Goal: Task Accomplishment & Management: Manage account settings

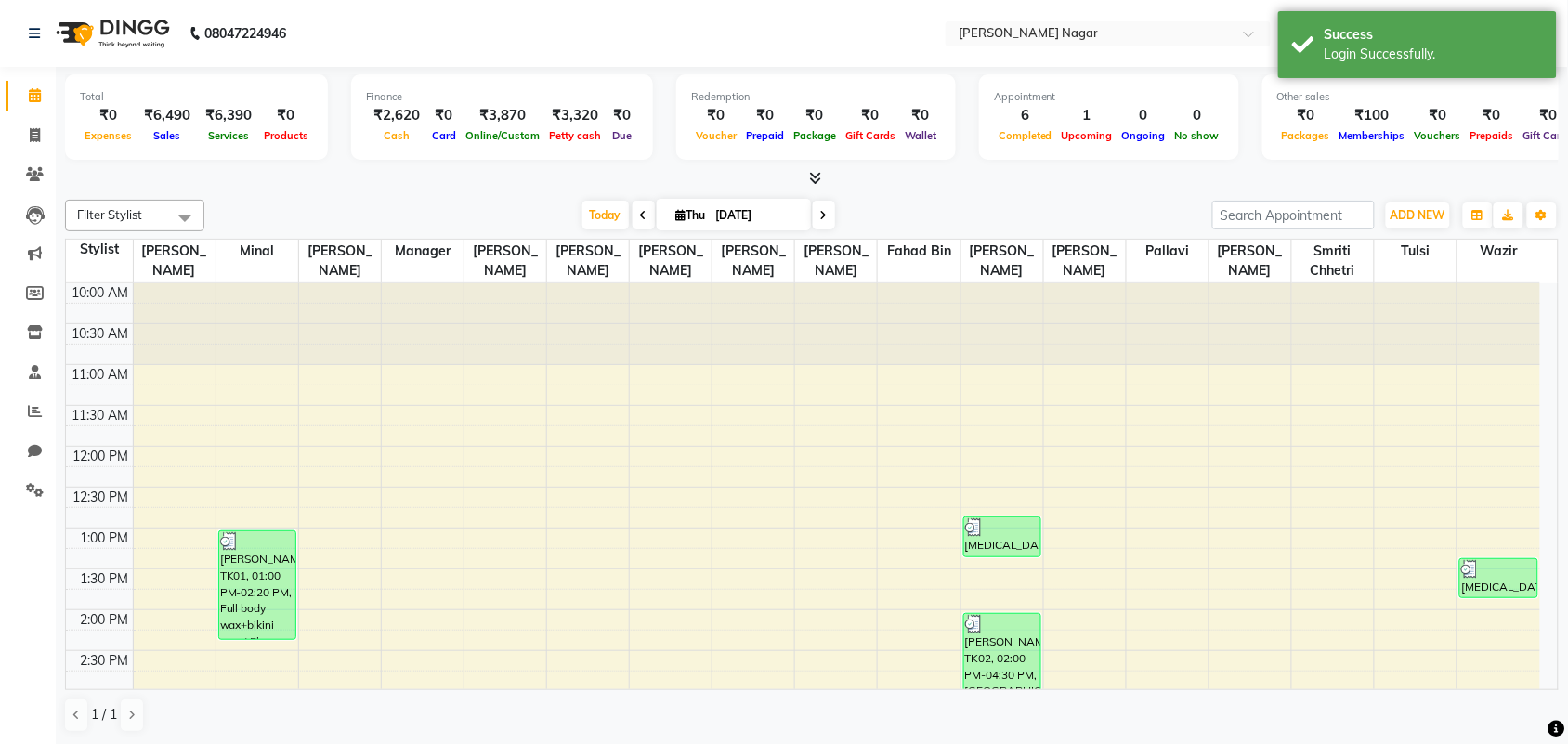
click at [579, 200] on div "Filter Stylist Select All [PERSON_NAME] [PERSON_NAME] [PERSON_NAME] Manager [PE…" at bounding box center [812, 215] width 1494 height 31
click at [594, 218] on span "Today" at bounding box center [606, 215] width 47 height 29
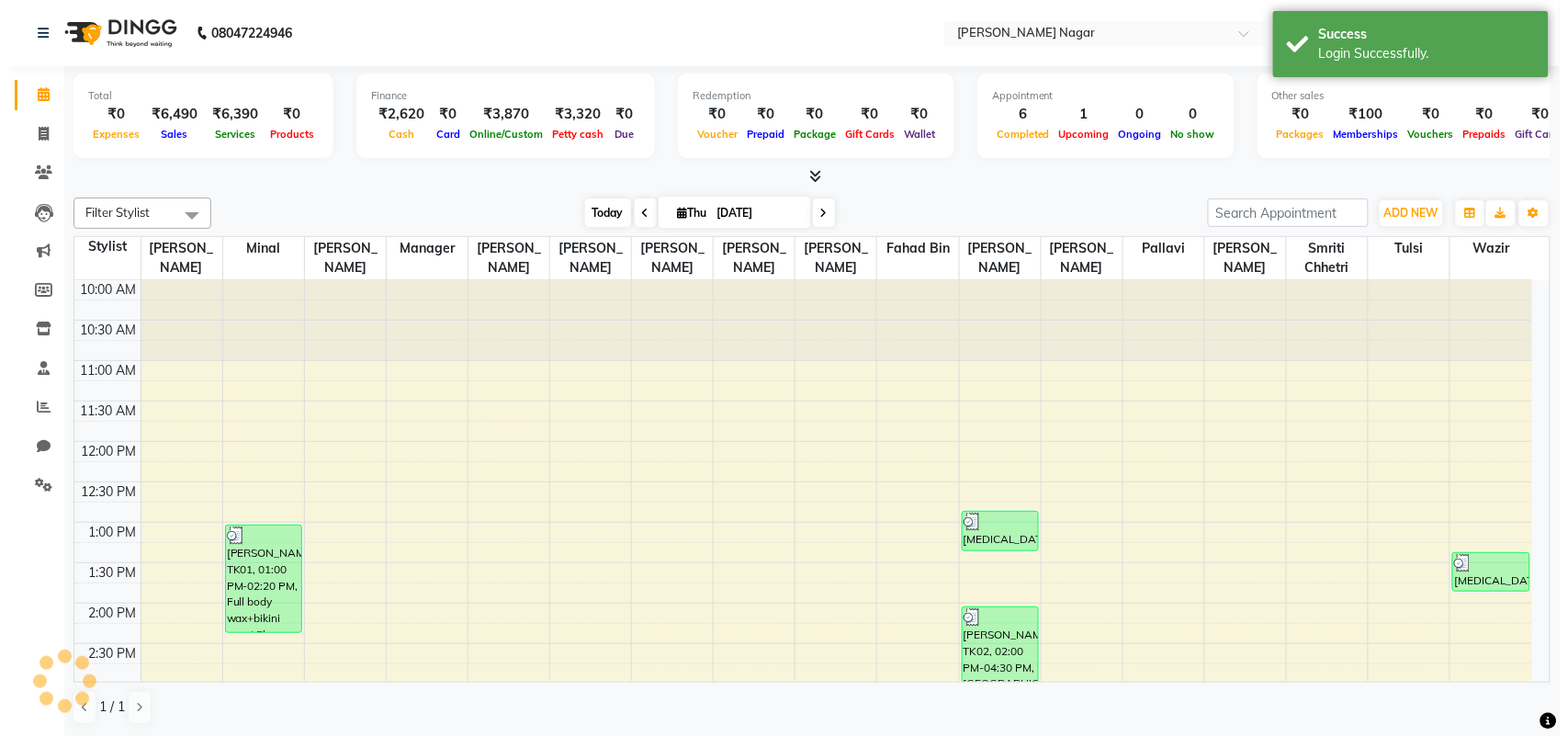
scroll to position [409, 0]
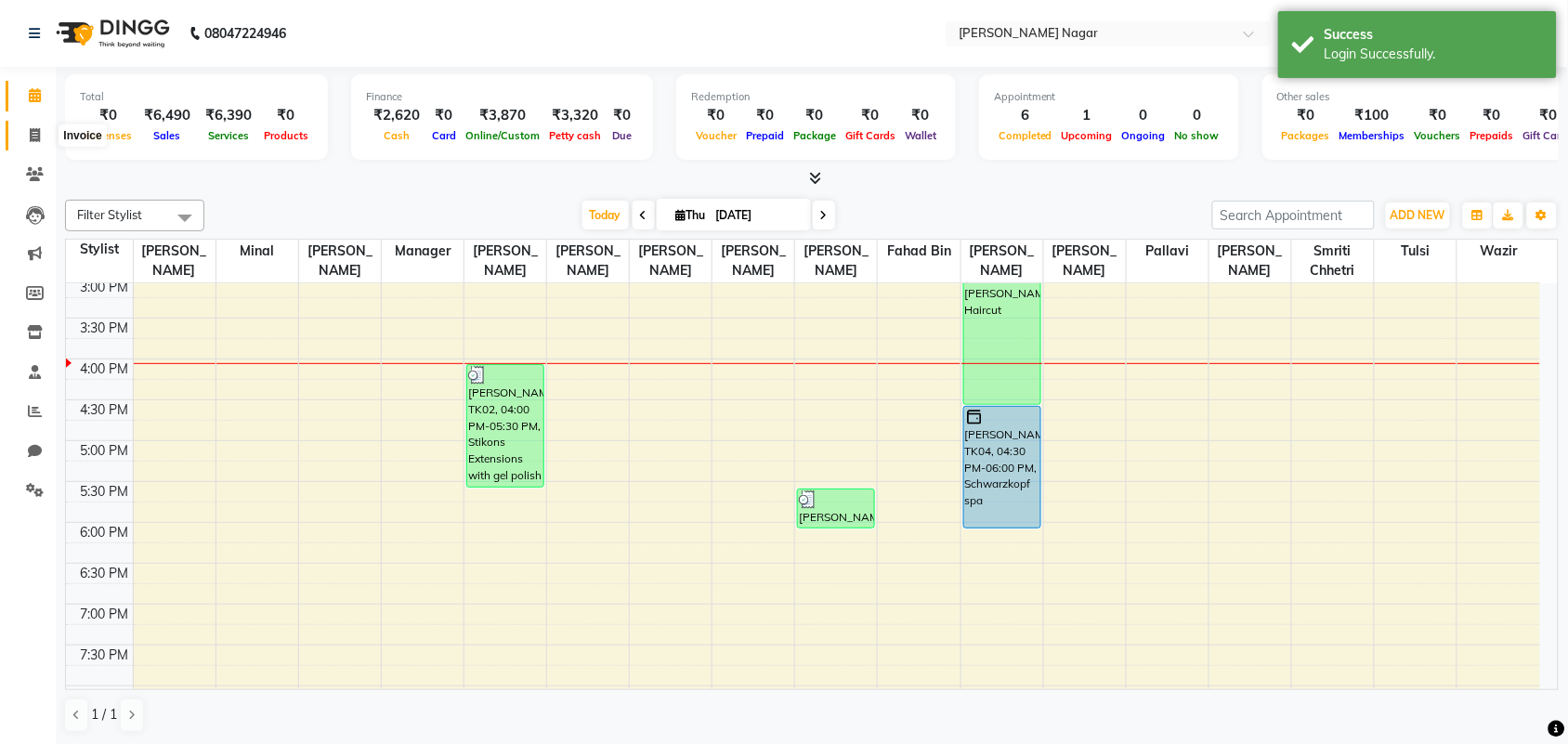
click at [26, 141] on span at bounding box center [34, 136] width 32 height 21
select select "service"
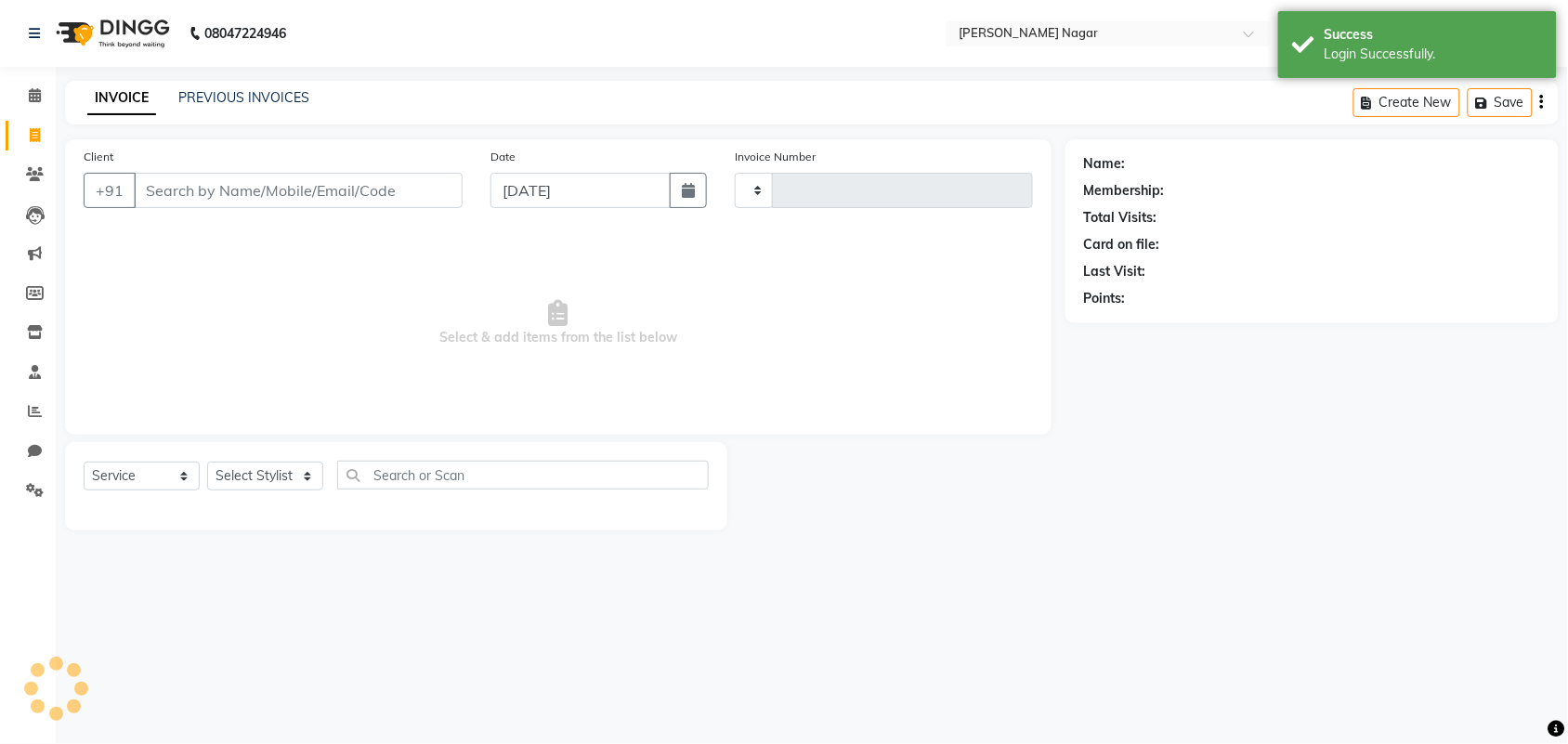
type input "3569"
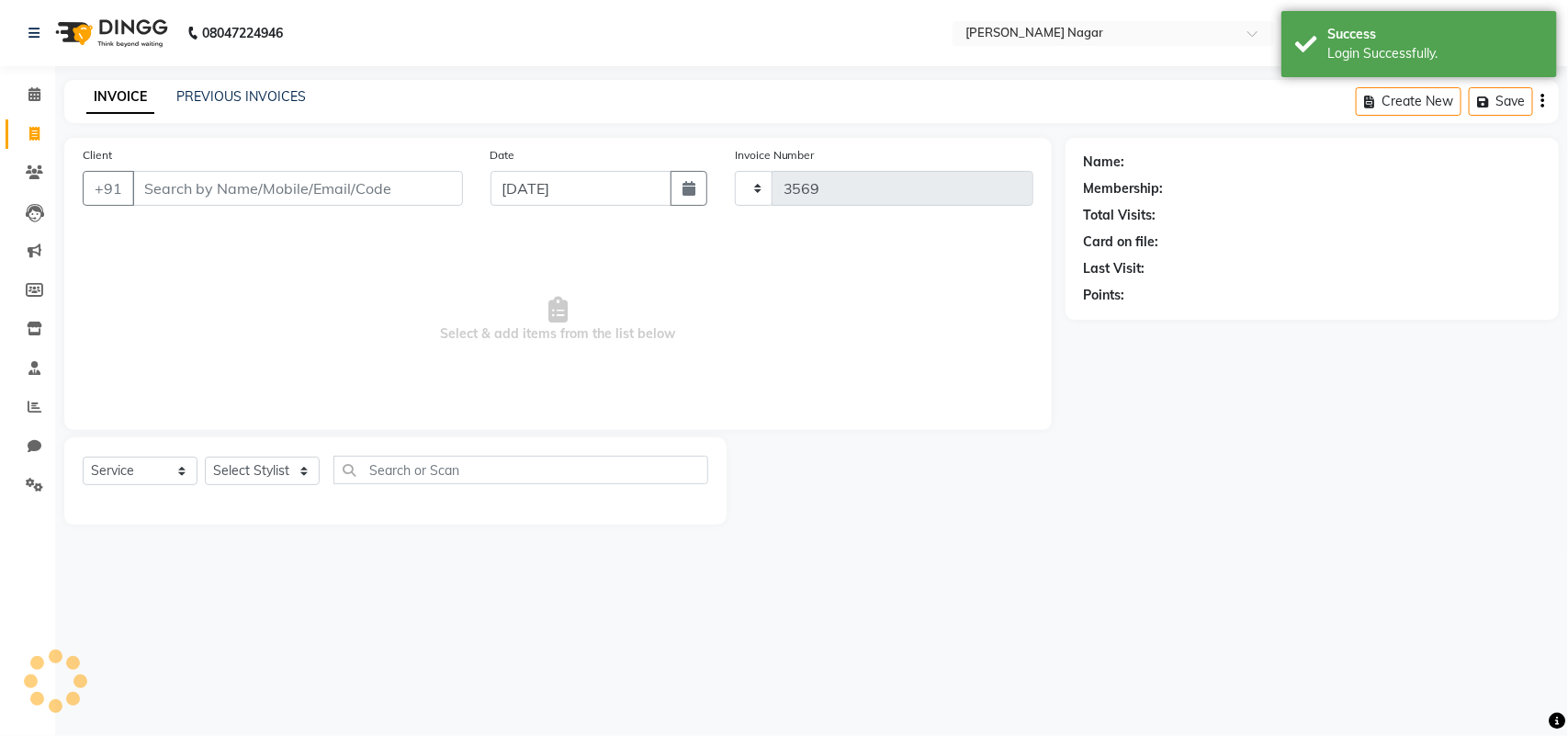
select select "7349"
click at [235, 117] on div "INVOICE PREVIOUS INVOICES Create New Save" at bounding box center [812, 101] width 1495 height 43
click at [253, 89] on link "PREVIOUS INVOICES" at bounding box center [241, 96] width 129 height 16
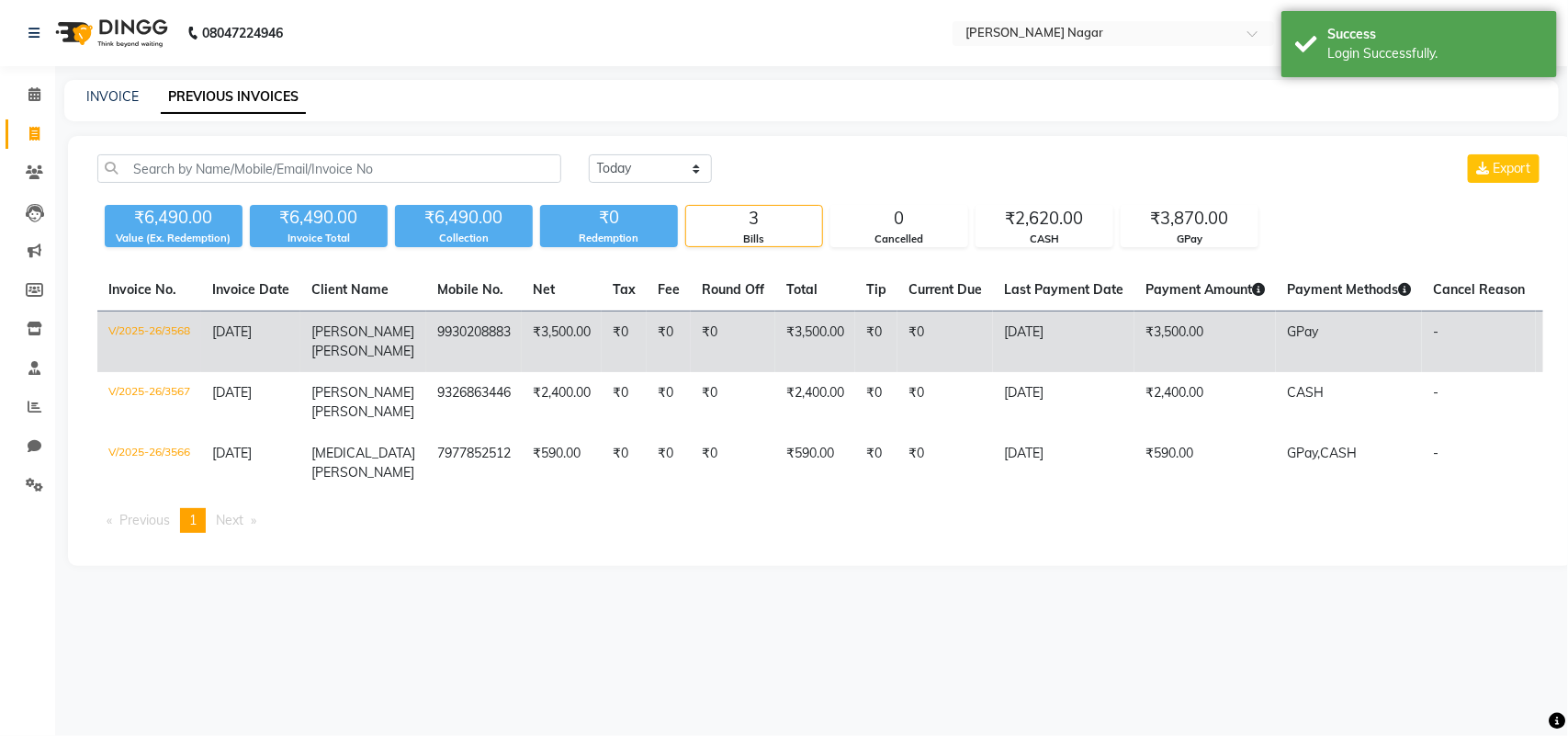
click at [793, 348] on td "₹3,500.00" at bounding box center [815, 342] width 80 height 62
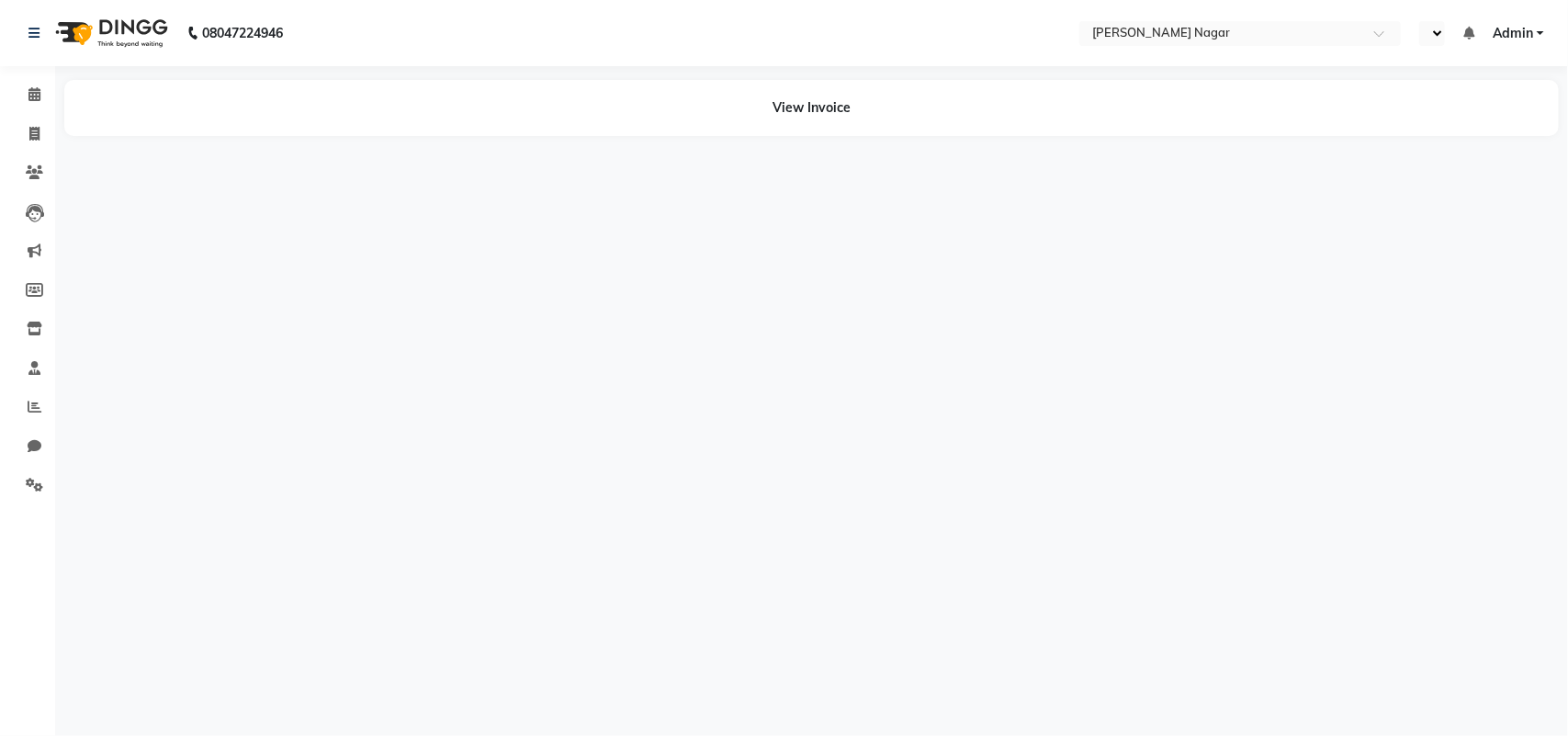
select select "en"
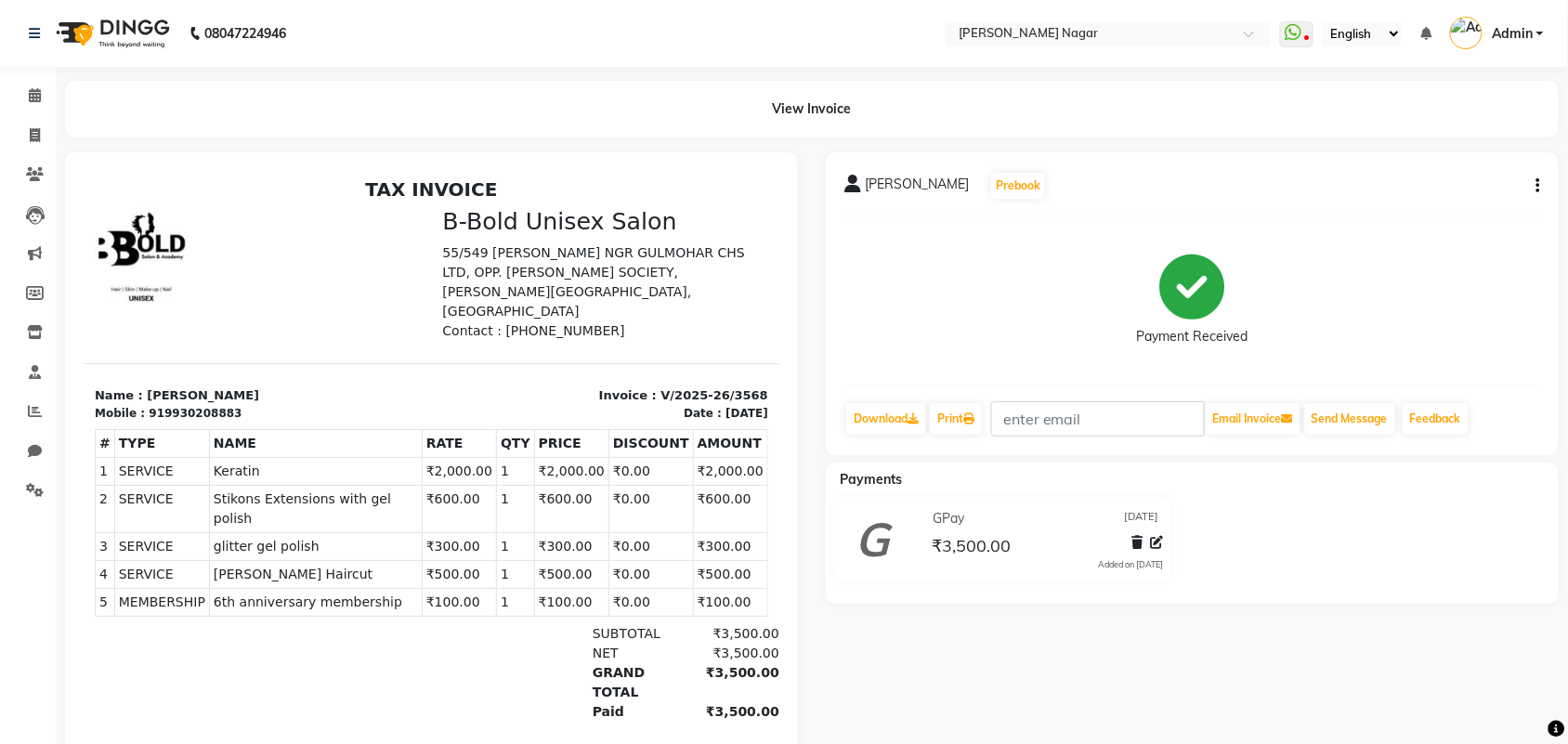
click at [1548, 182] on div "Ananya Palande Prebook Payment Received Download Print Email Invoice Send Messa…" at bounding box center [1192, 303] width 733 height 303
click at [1535, 183] on button "button" at bounding box center [1534, 186] width 11 height 19
click at [1463, 200] on div "Edit Invoice" at bounding box center [1445, 209] width 128 height 23
select select "service"
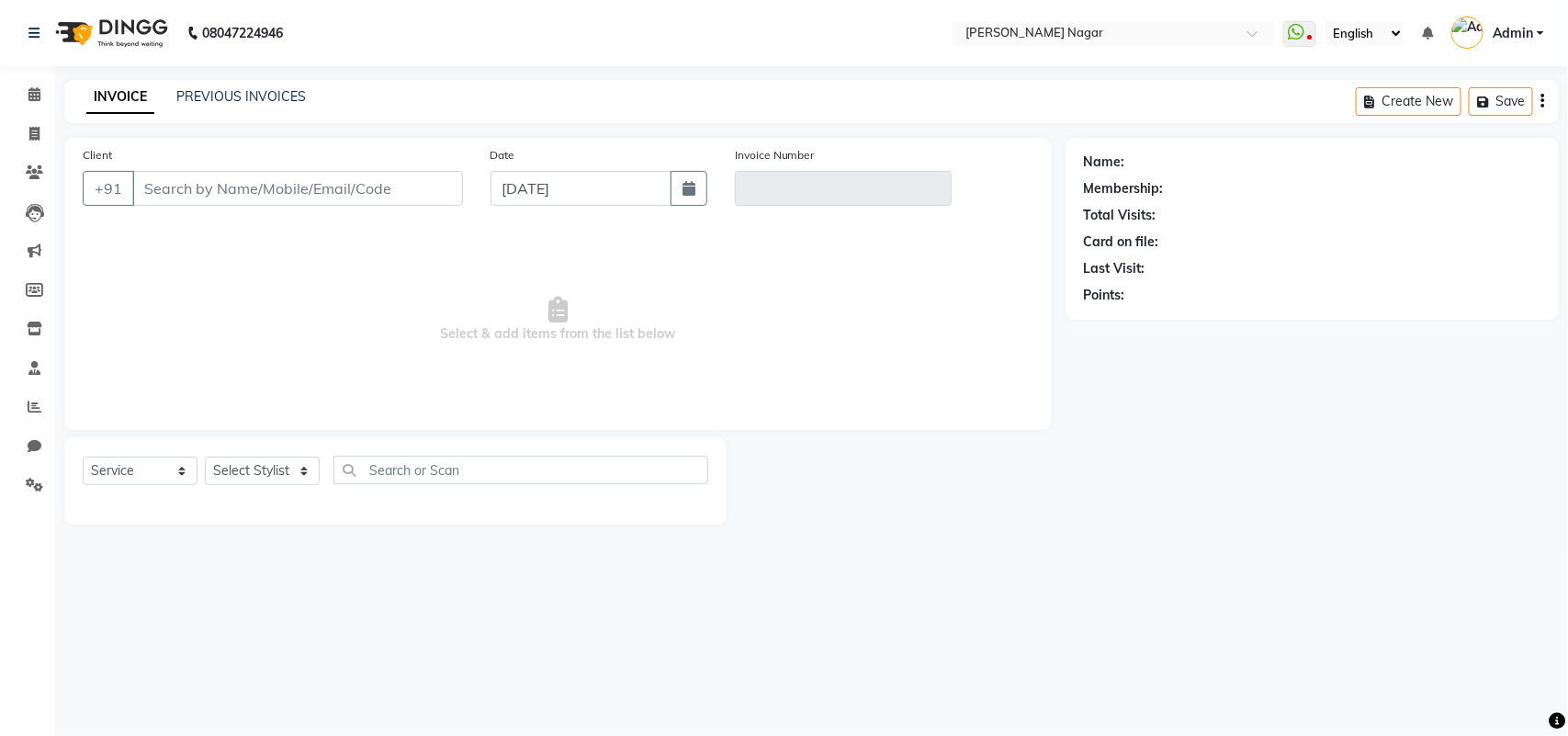
type input "9930208883"
type input "V/2025-26/3568"
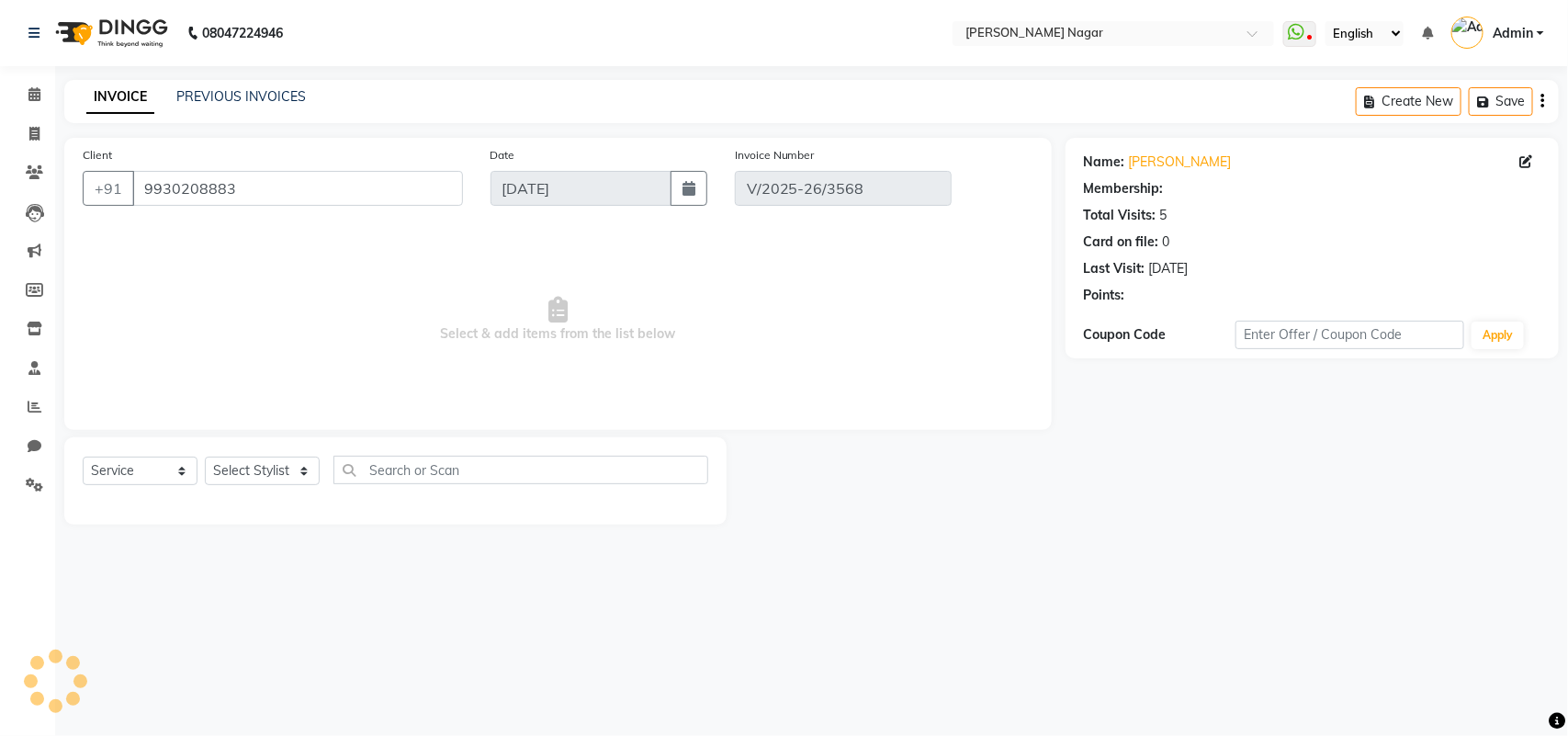
select select "1: Object"
select select "select"
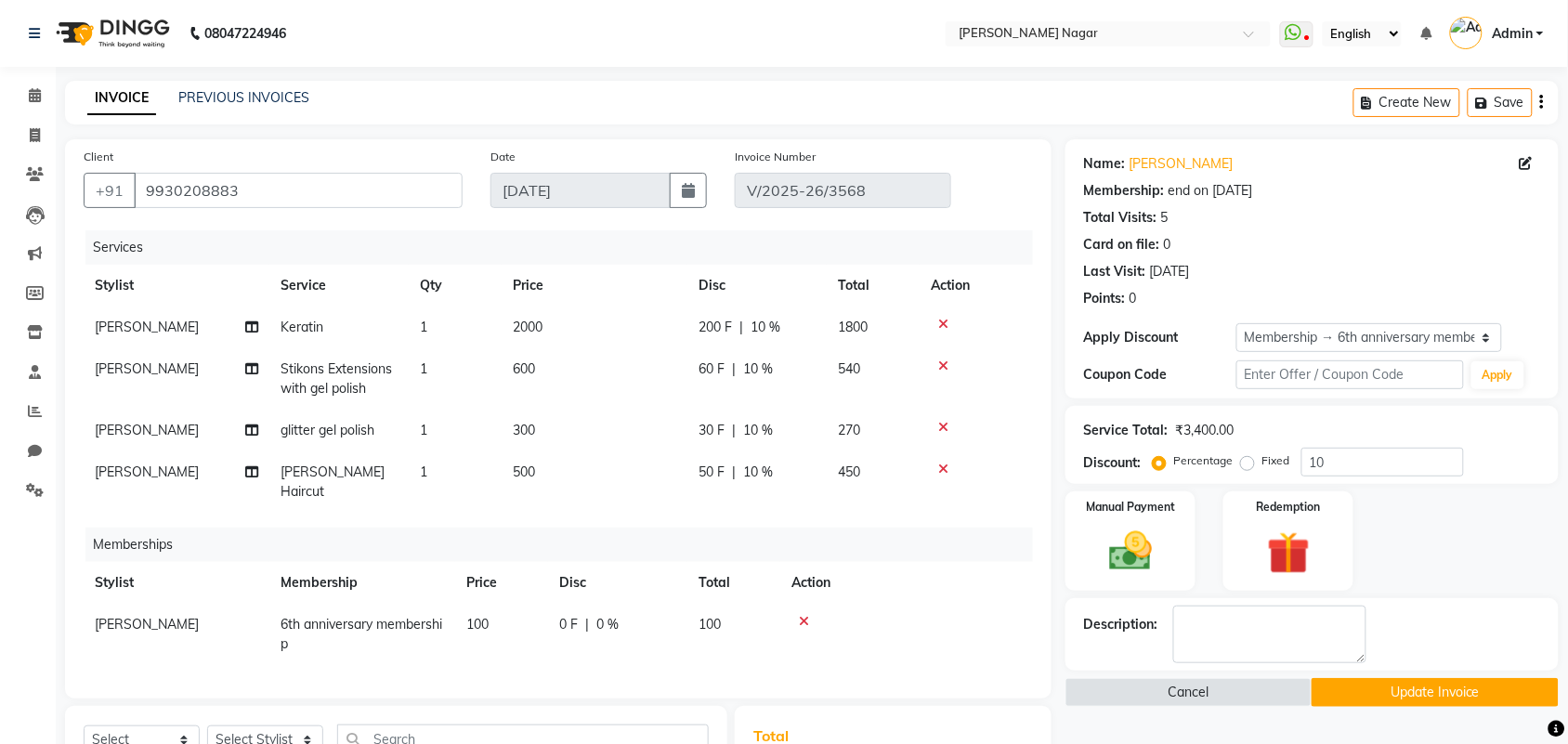
click at [802, 604] on td at bounding box center [906, 634] width 252 height 61
click at [804, 614] on icon at bounding box center [803, 620] width 10 height 13
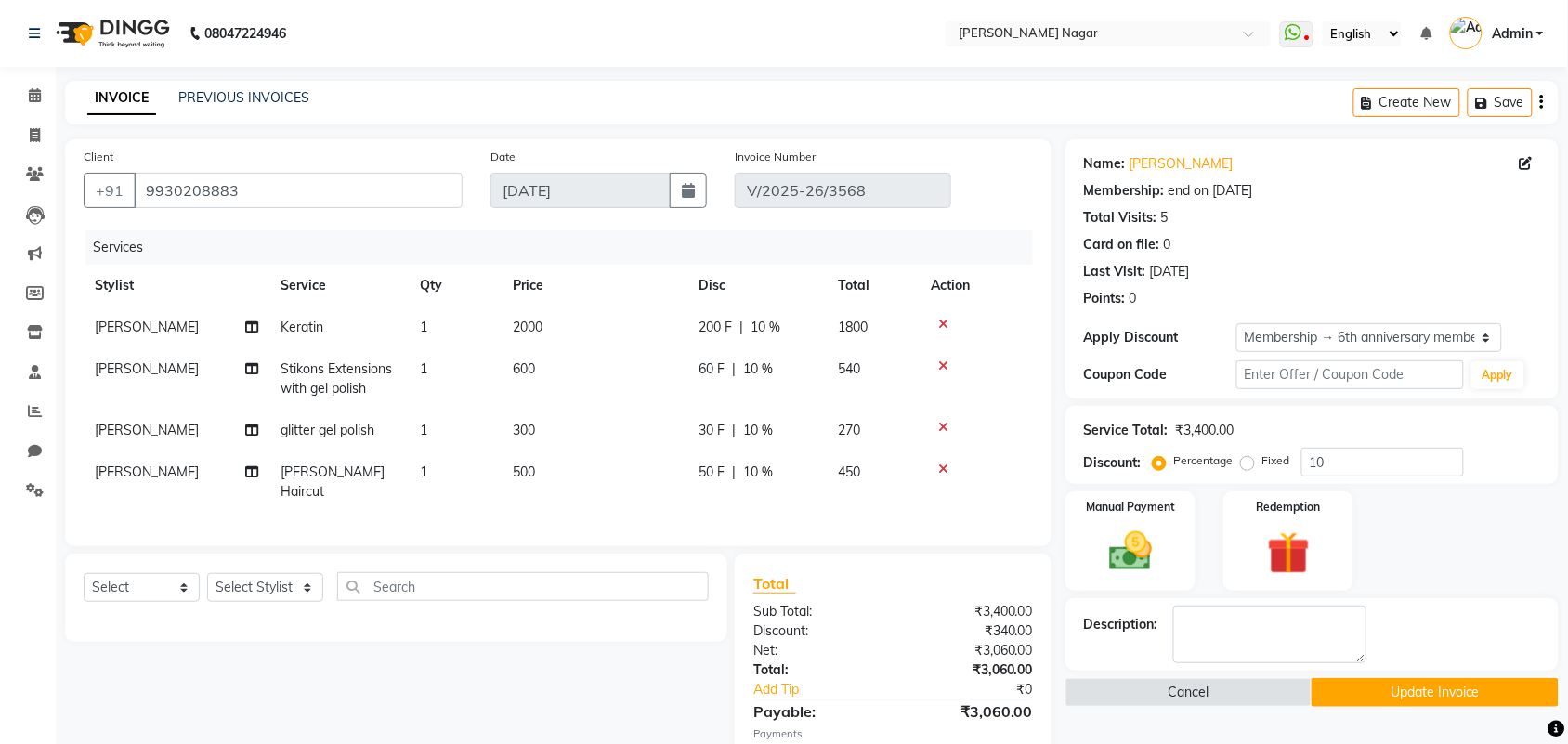
click at [545, 401] on td "600" at bounding box center [594, 379] width 186 height 61
select select "65574"
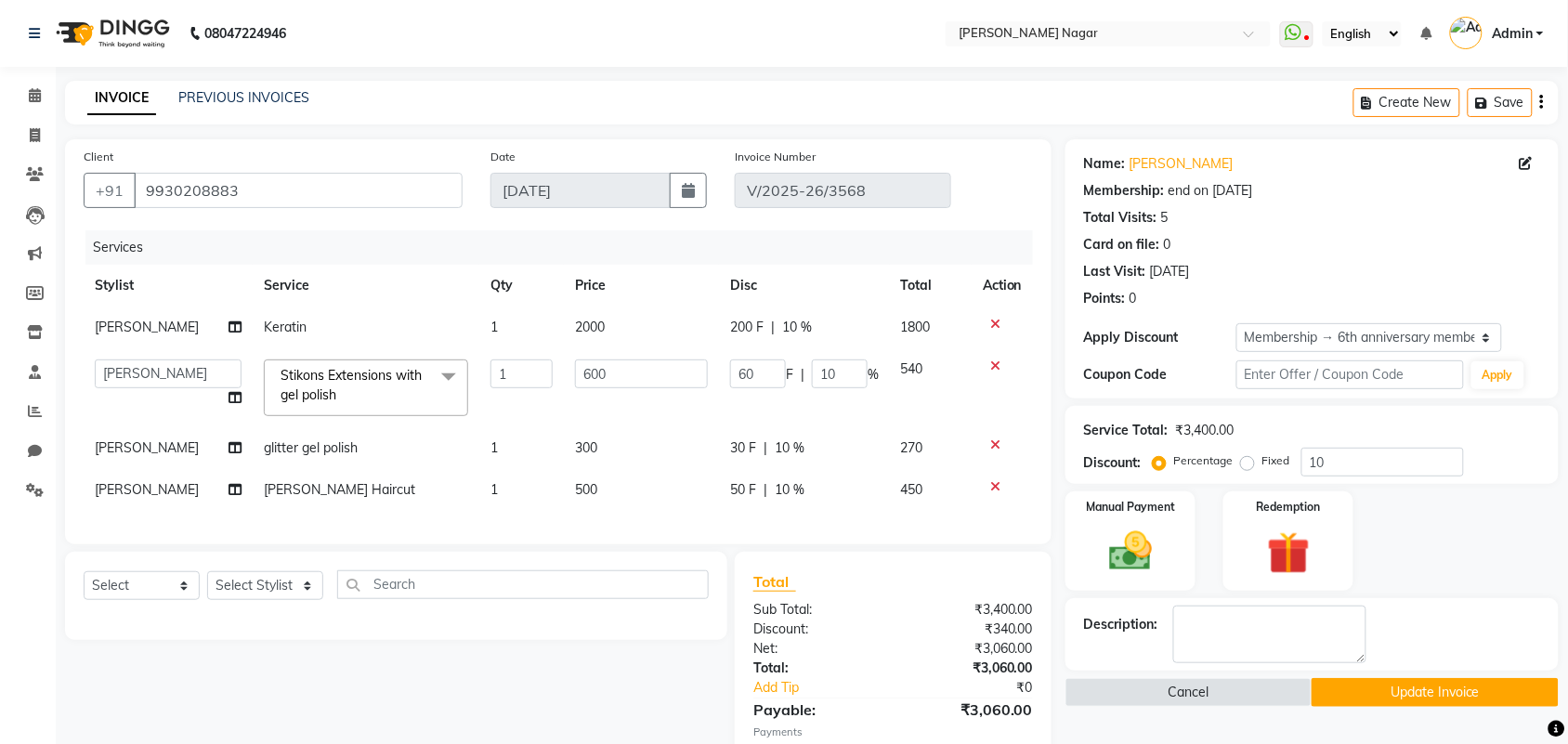
click at [569, 430] on td "300" at bounding box center [641, 448] width 155 height 42
select select "85907"
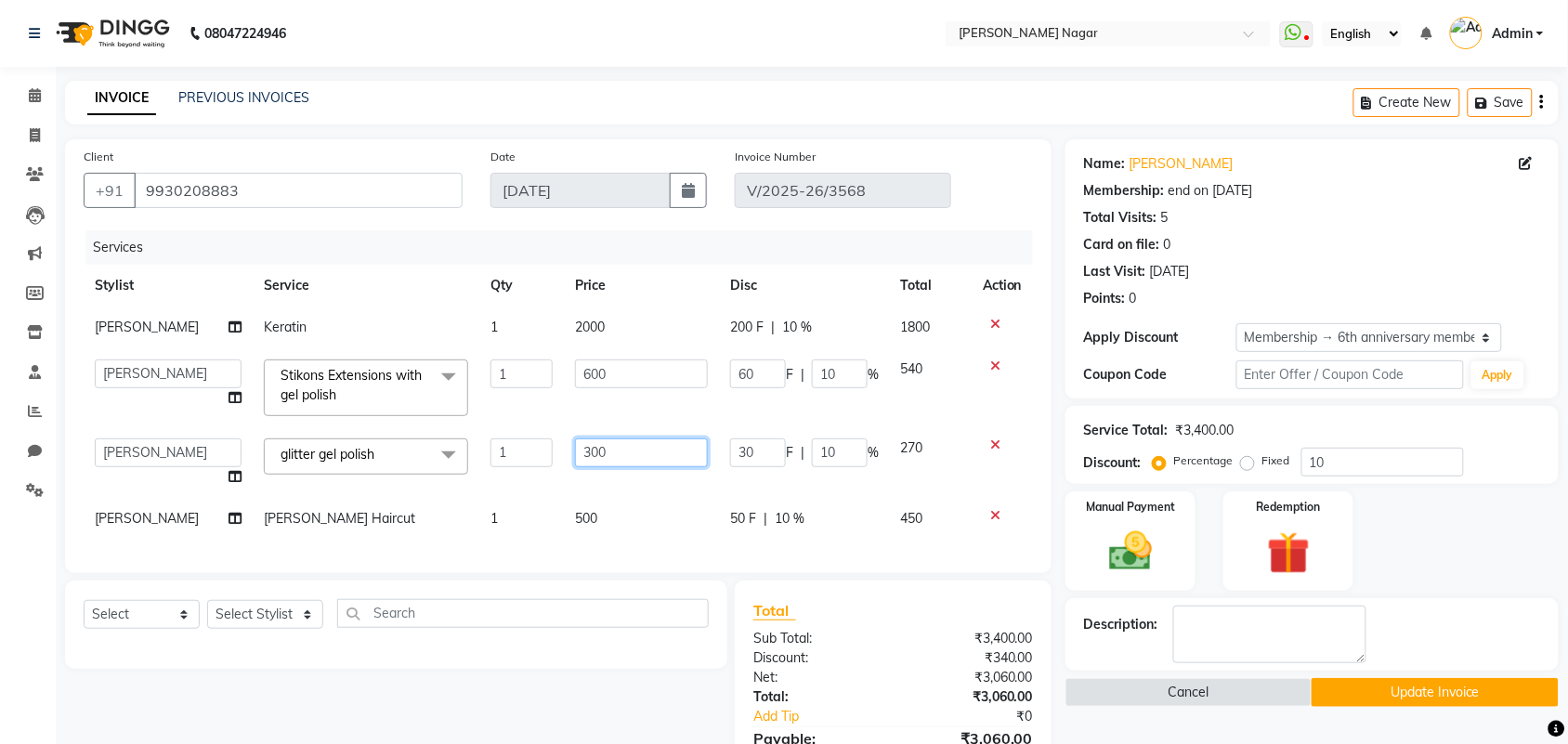
click at [582, 442] on input "300" at bounding box center [641, 453] width 132 height 29
type input "400"
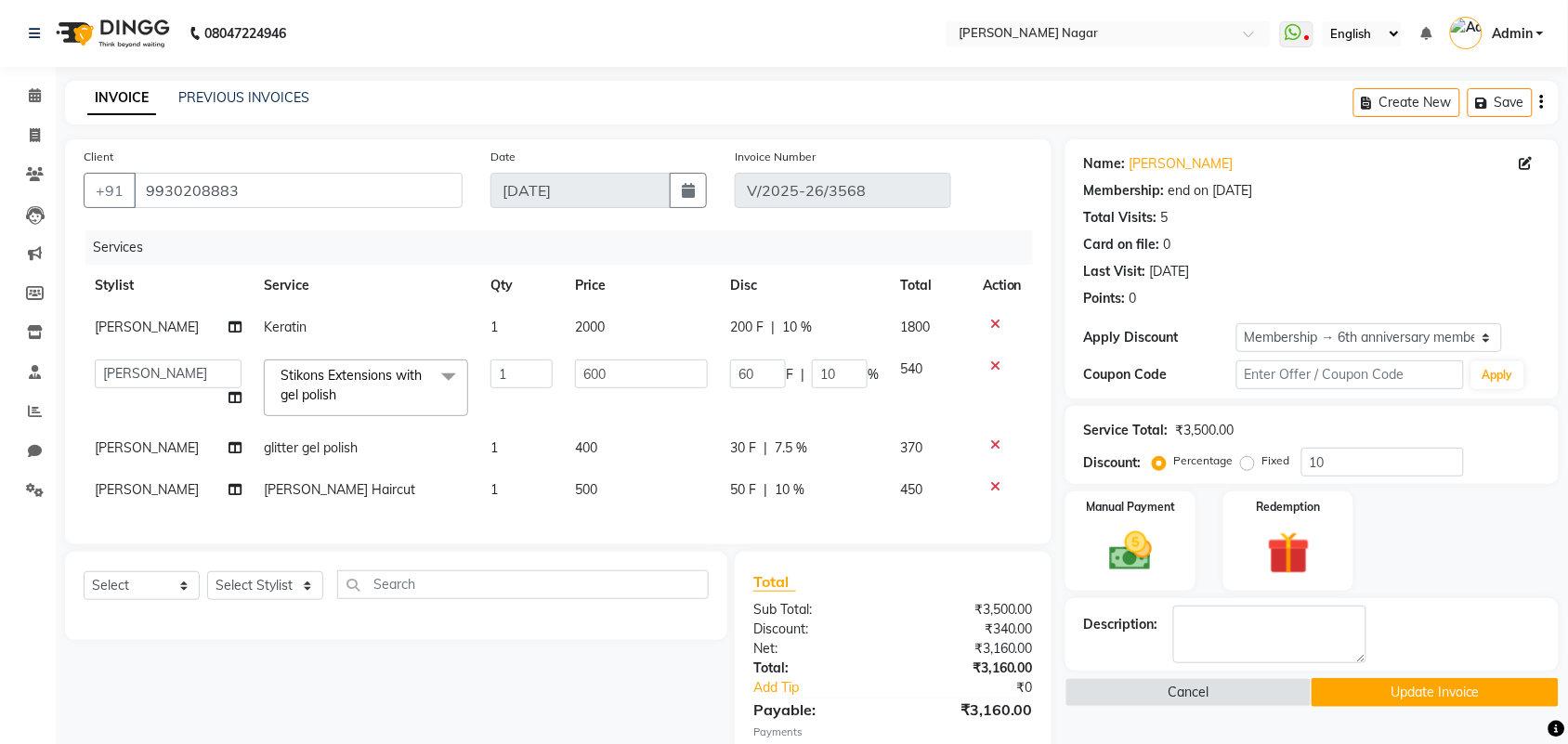
click at [600, 526] on div "Services Stylist Service Qty Price Disc Total Action Faizan Shaikh Keratin 1 20…" at bounding box center [558, 378] width 950 height 295
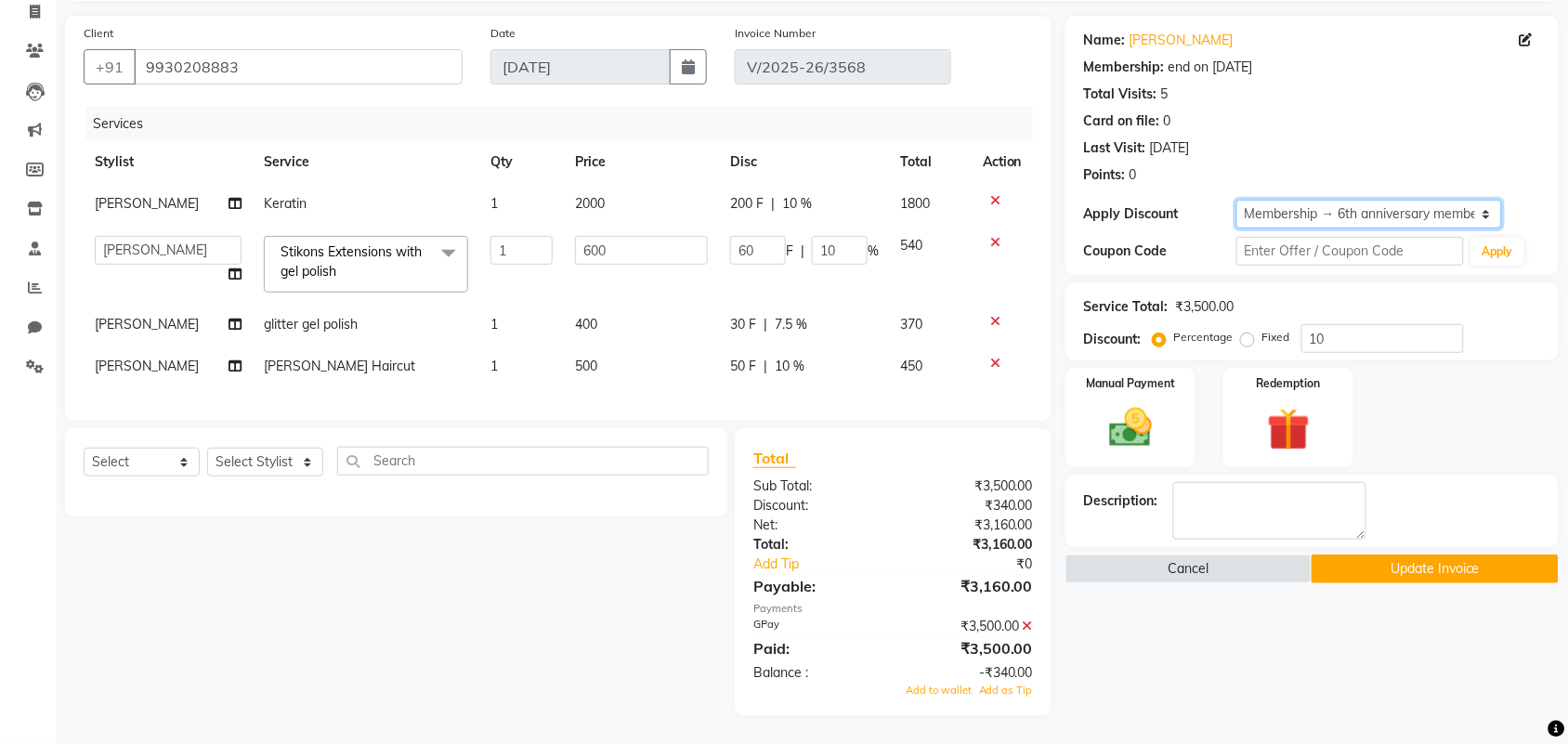
click at [1363, 203] on select "Select Membership → 6th anniversary membership" at bounding box center [1368, 214] width 266 height 29
select select "0:"
click at [1236, 200] on select "Select Membership → 6th anniversary membership" at bounding box center [1368, 214] width 266 height 29
type input "0"
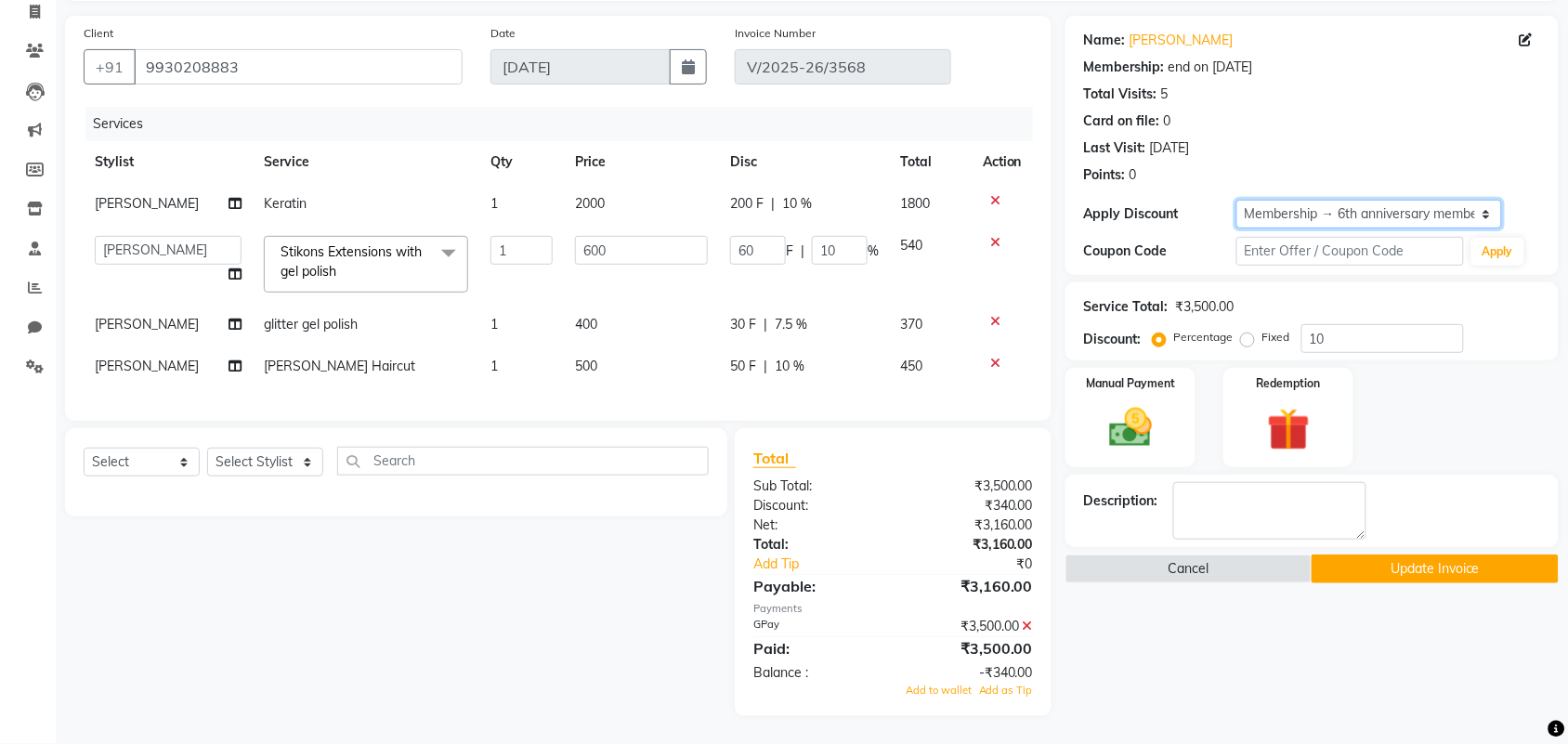
type input "0"
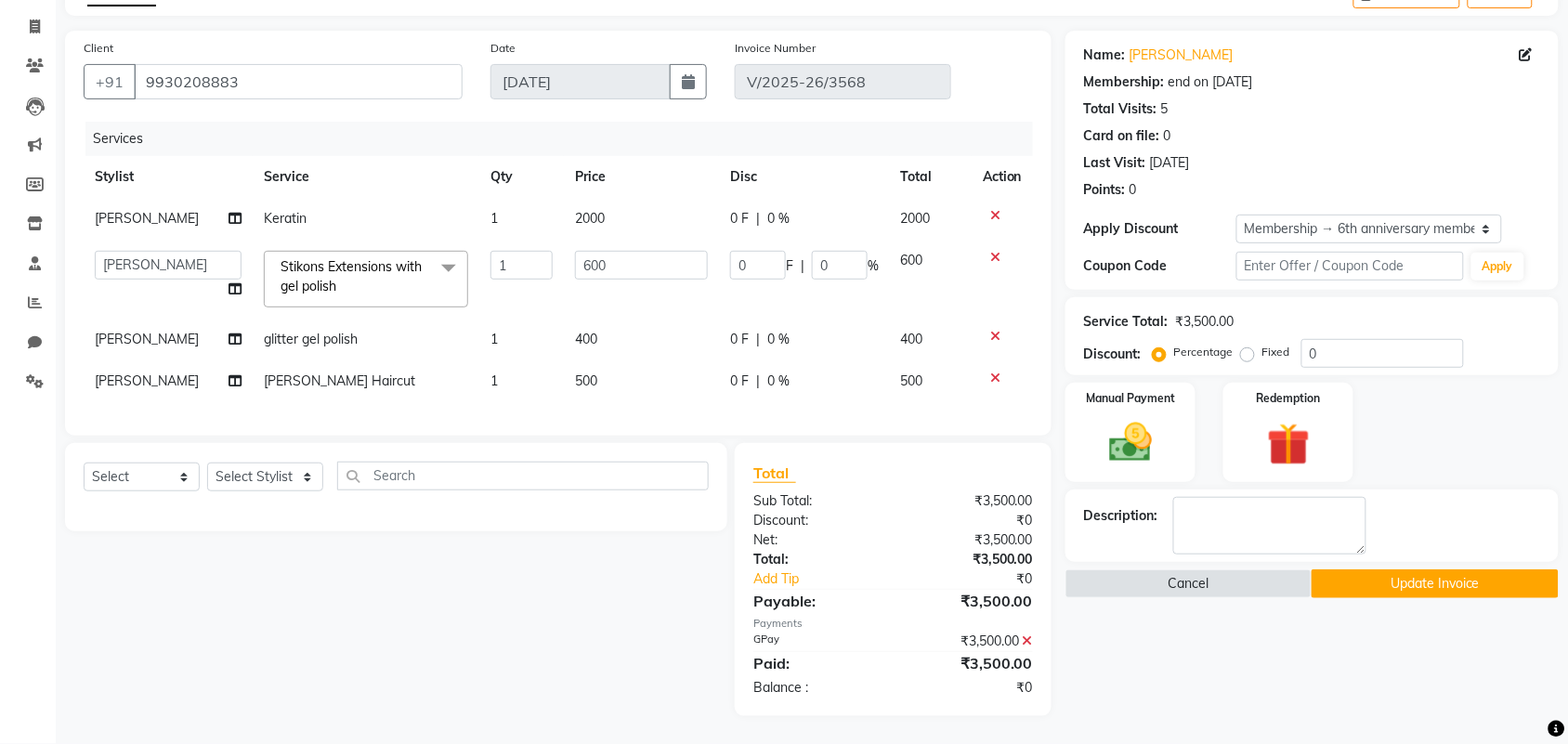
drag, startPoint x: 588, startPoint y: 531, endPoint x: 599, endPoint y: 531, distance: 11.0
click at [588, 530] on div "Select Service Product Membership Package Voucher Prepaid Gift Card Select Styl…" at bounding box center [396, 487] width 662 height 89
click at [1029, 643] on icon at bounding box center [1027, 640] width 10 height 13
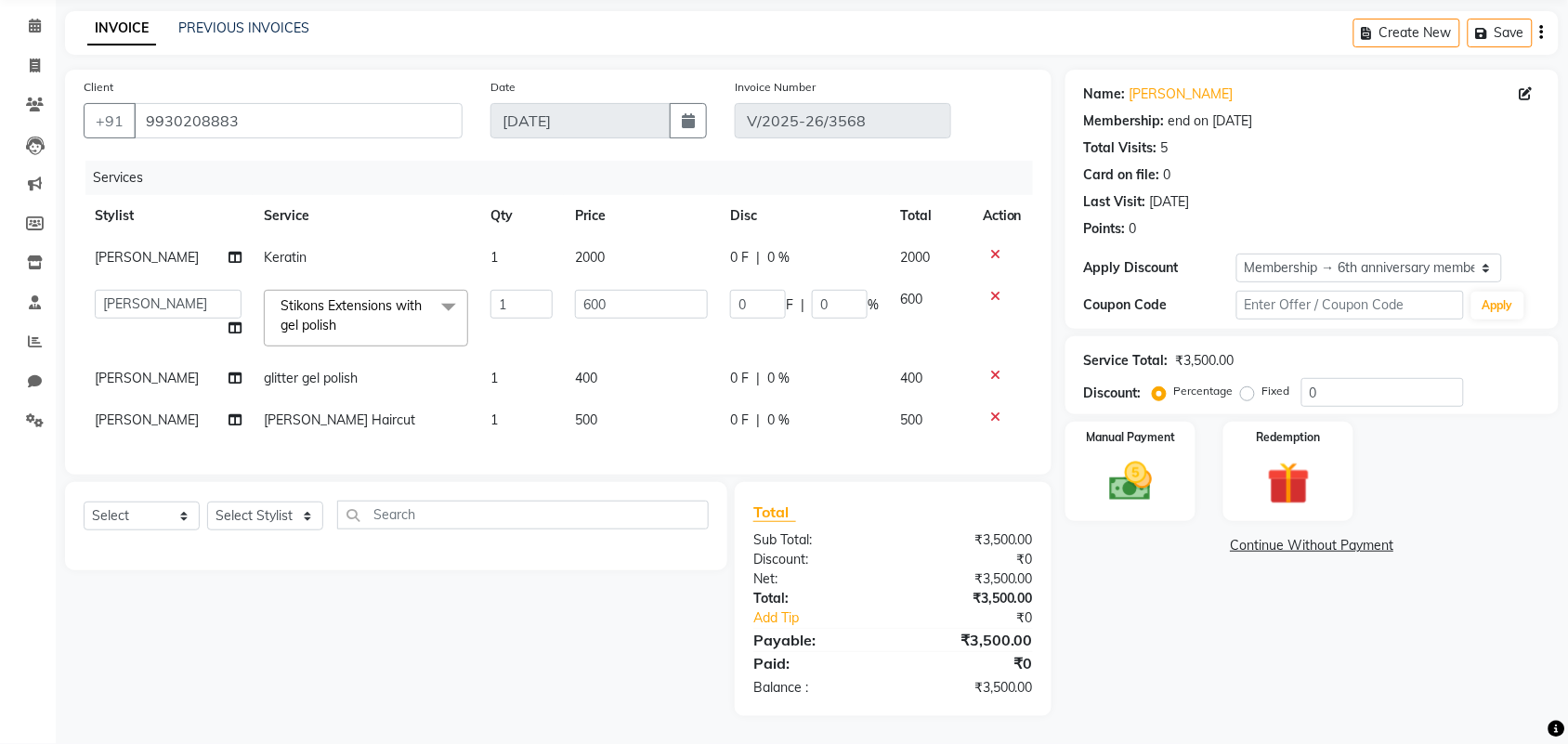
scroll to position [87, 0]
click at [599, 555] on div "Select Service Product Membership Package Voucher Prepaid Gift Card Select Styl…" at bounding box center [396, 526] width 662 height 89
click at [1156, 432] on div "Manual Payment" at bounding box center [1130, 471] width 135 height 104
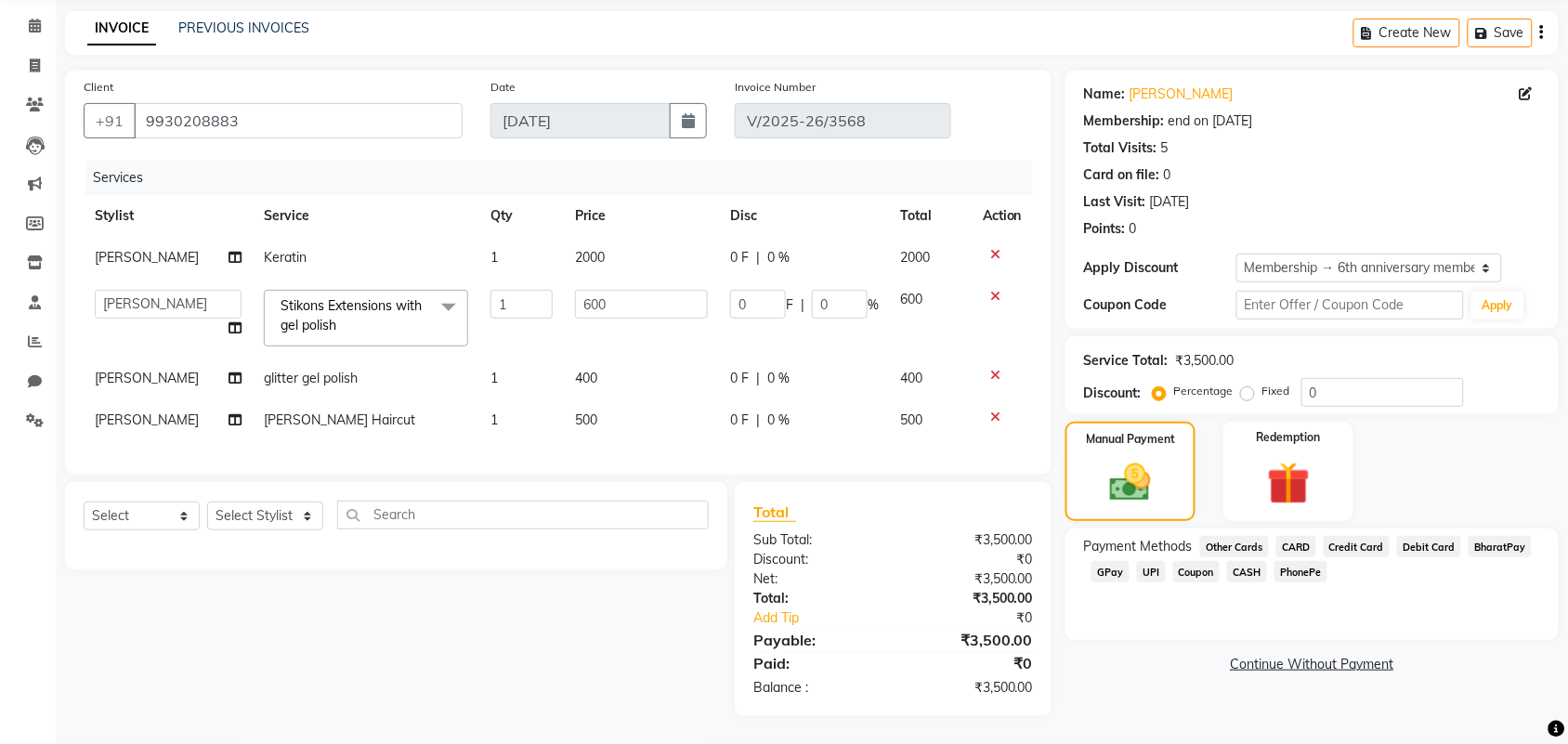
click at [1127, 577] on div "Payment Methods Other Cards CARD Credit Card Debit Card BharatPay GPay UPI Coup…" at bounding box center [1312, 584] width 493 height 111
click at [1116, 561] on span "GPay" at bounding box center [1110, 572] width 38 height 21
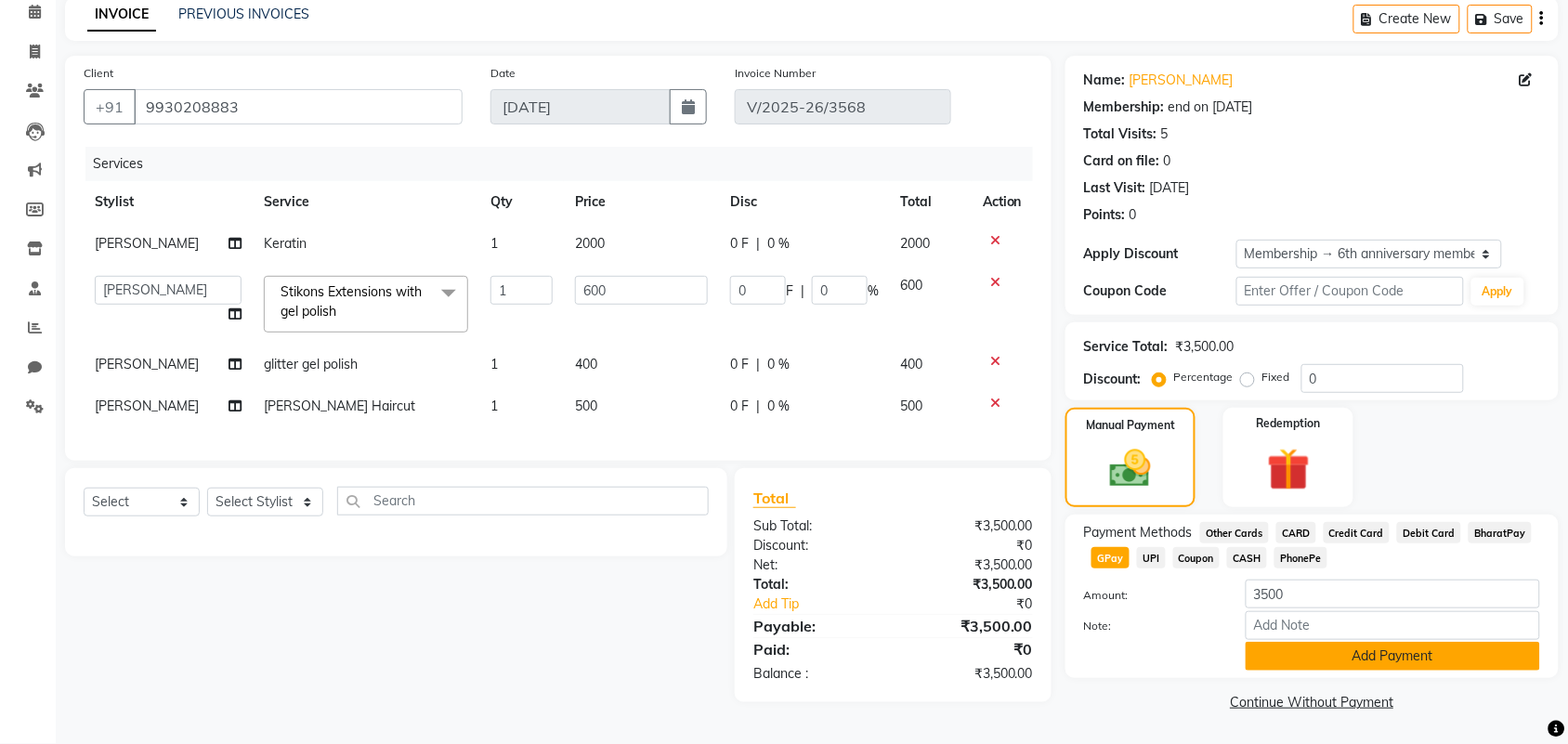
click at [1345, 655] on button "Add Payment" at bounding box center [1393, 656] width 294 height 29
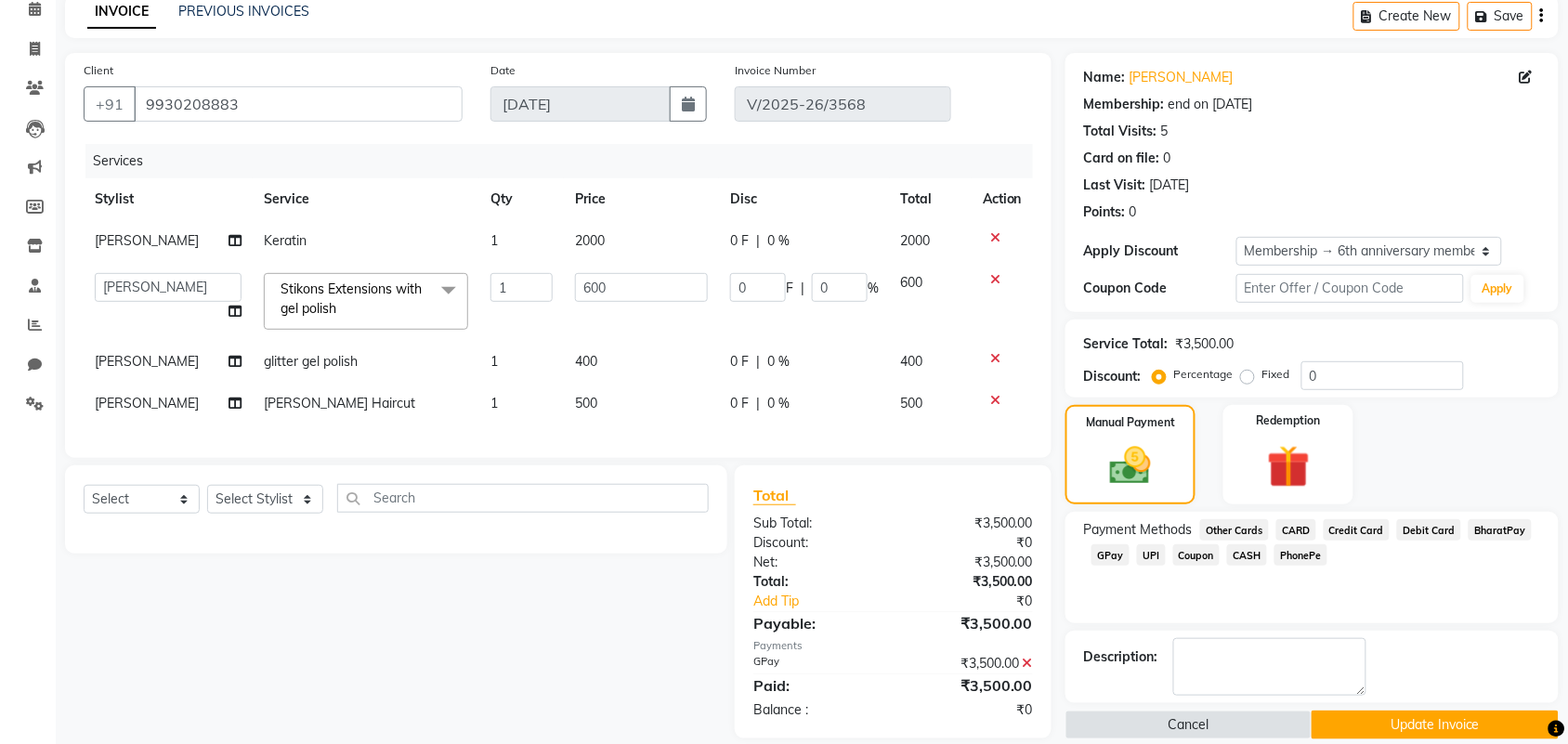
scroll to position [126, 0]
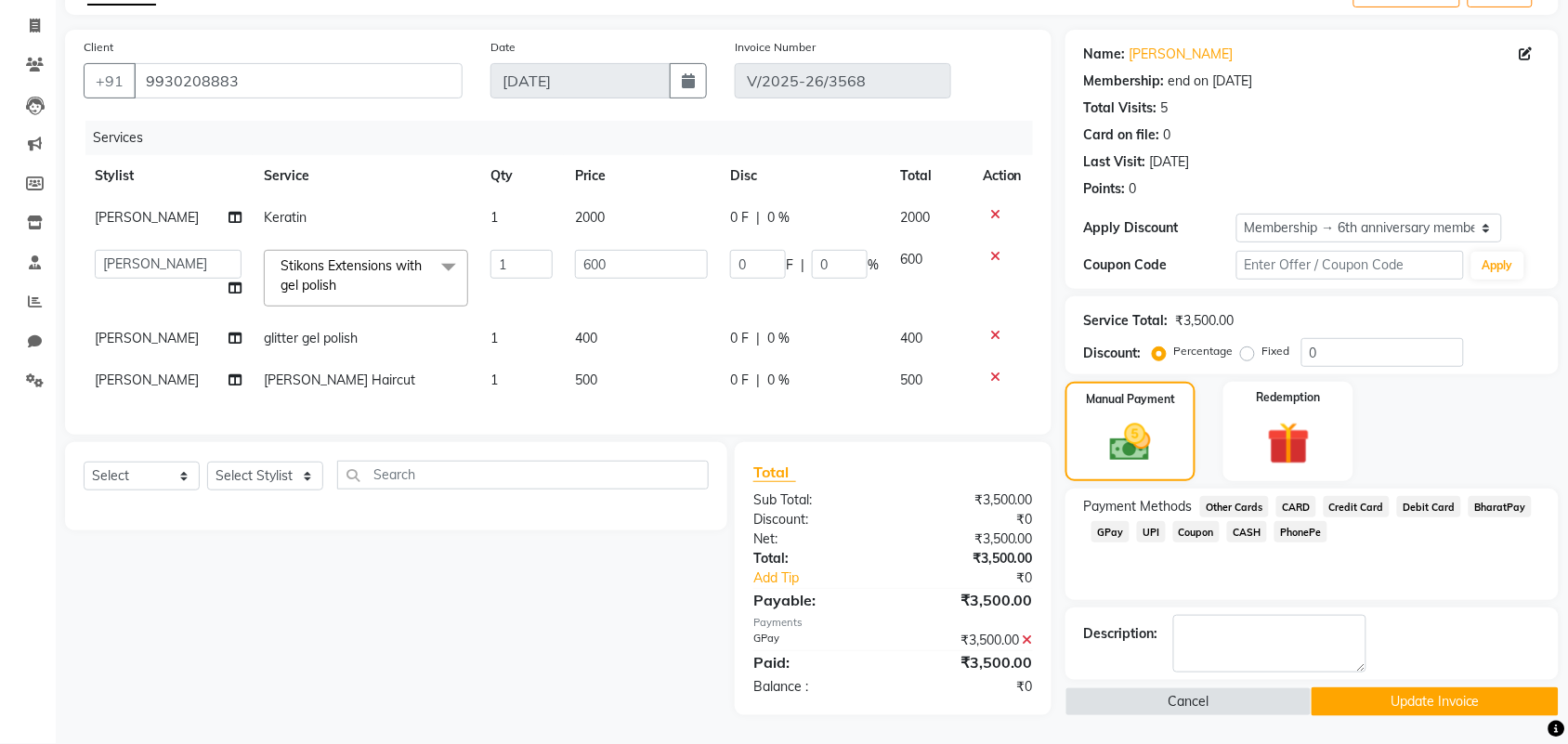
drag, startPoint x: 1444, startPoint y: 680, endPoint x: 1442, endPoint y: 704, distance: 24.1
click at [1442, 688] on button "Update Invoice" at bounding box center [1435, 702] width 246 height 29
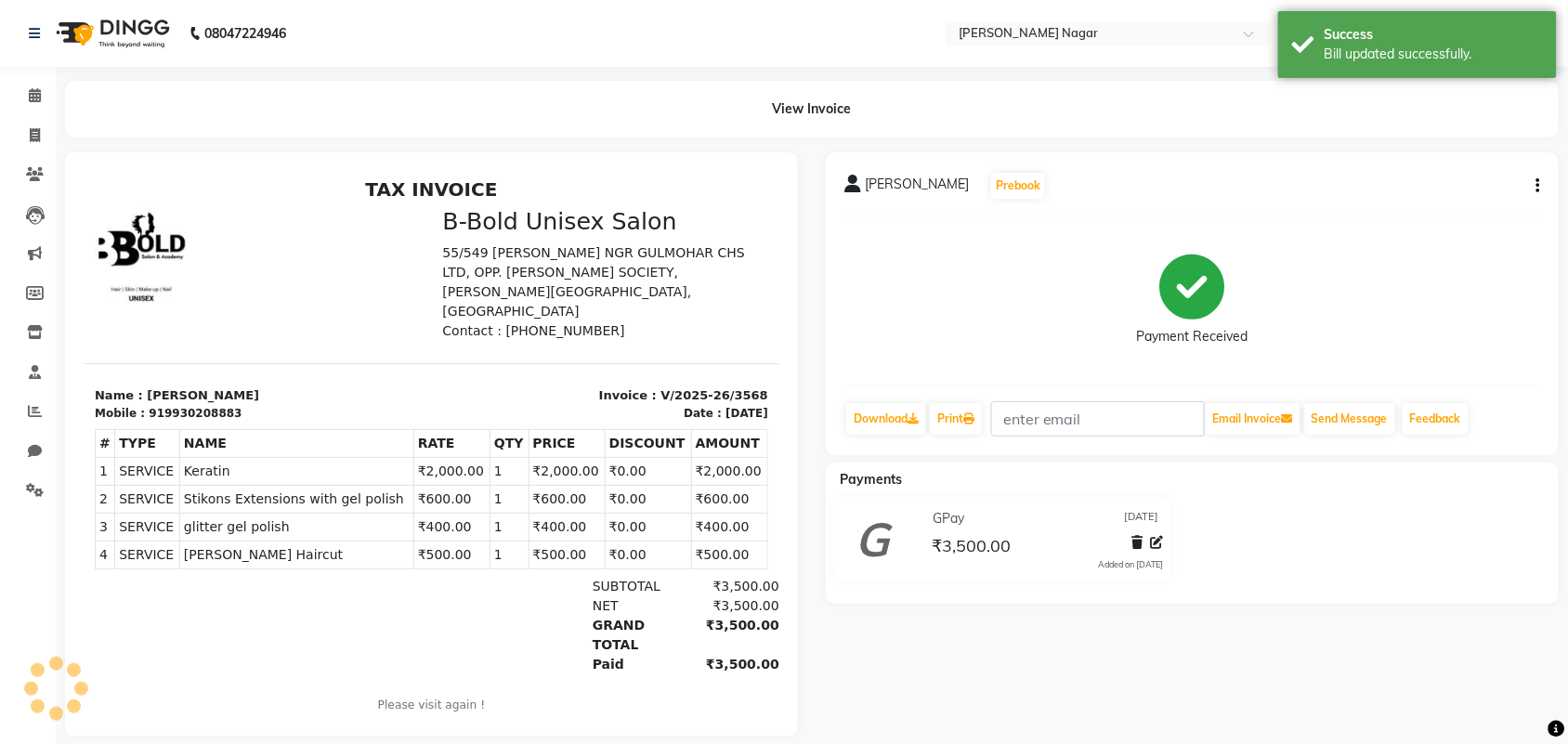
click at [33, 113] on li "Calendar" at bounding box center [27, 95] width 56 height 40
click at [33, 99] on icon at bounding box center [35, 95] width 12 height 14
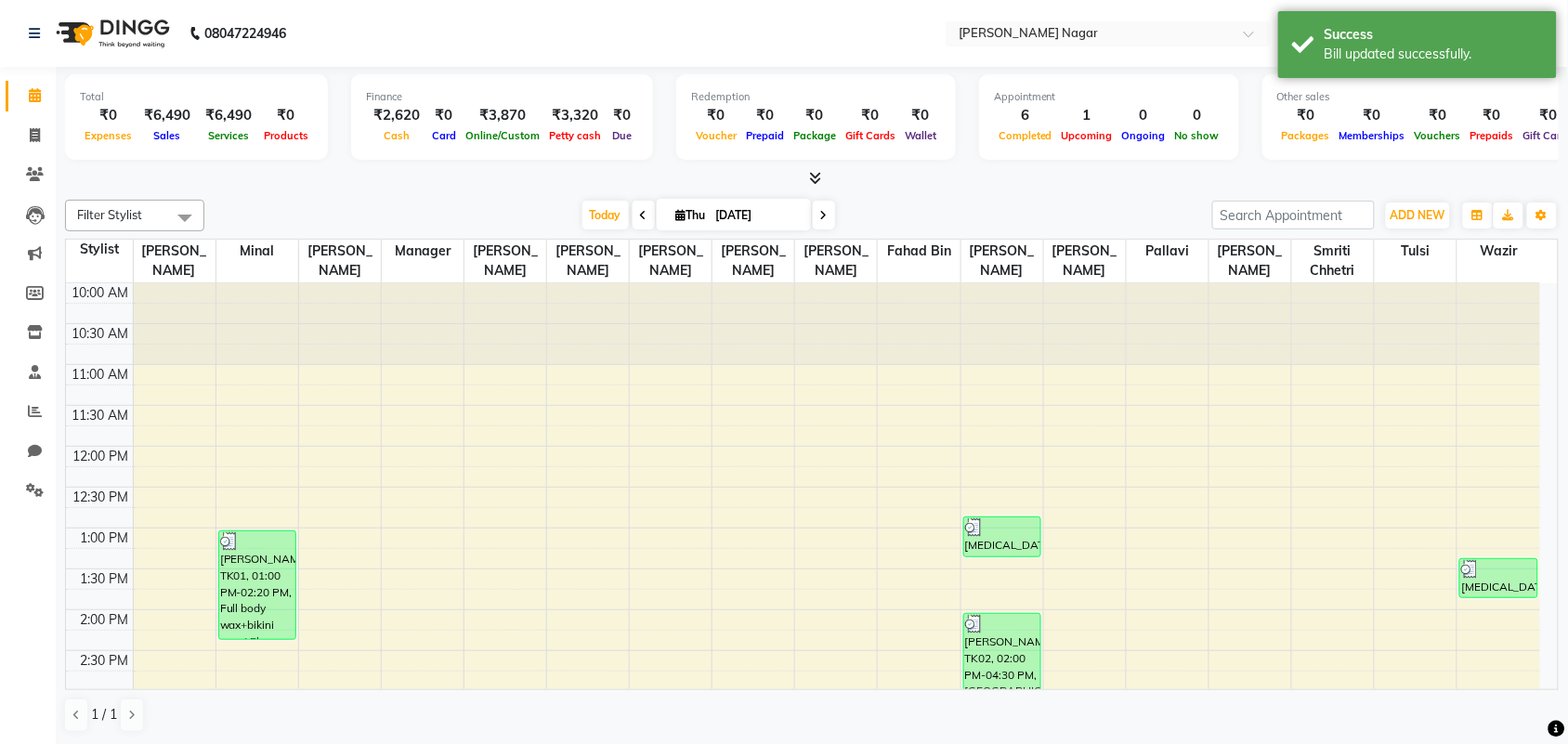
click at [617, 231] on div "Filter Stylist Select All [PERSON_NAME] [PERSON_NAME] [PERSON_NAME] Manager [PE…" at bounding box center [812, 215] width 1494 height 31
click at [616, 205] on span "Today" at bounding box center [606, 215] width 47 height 29
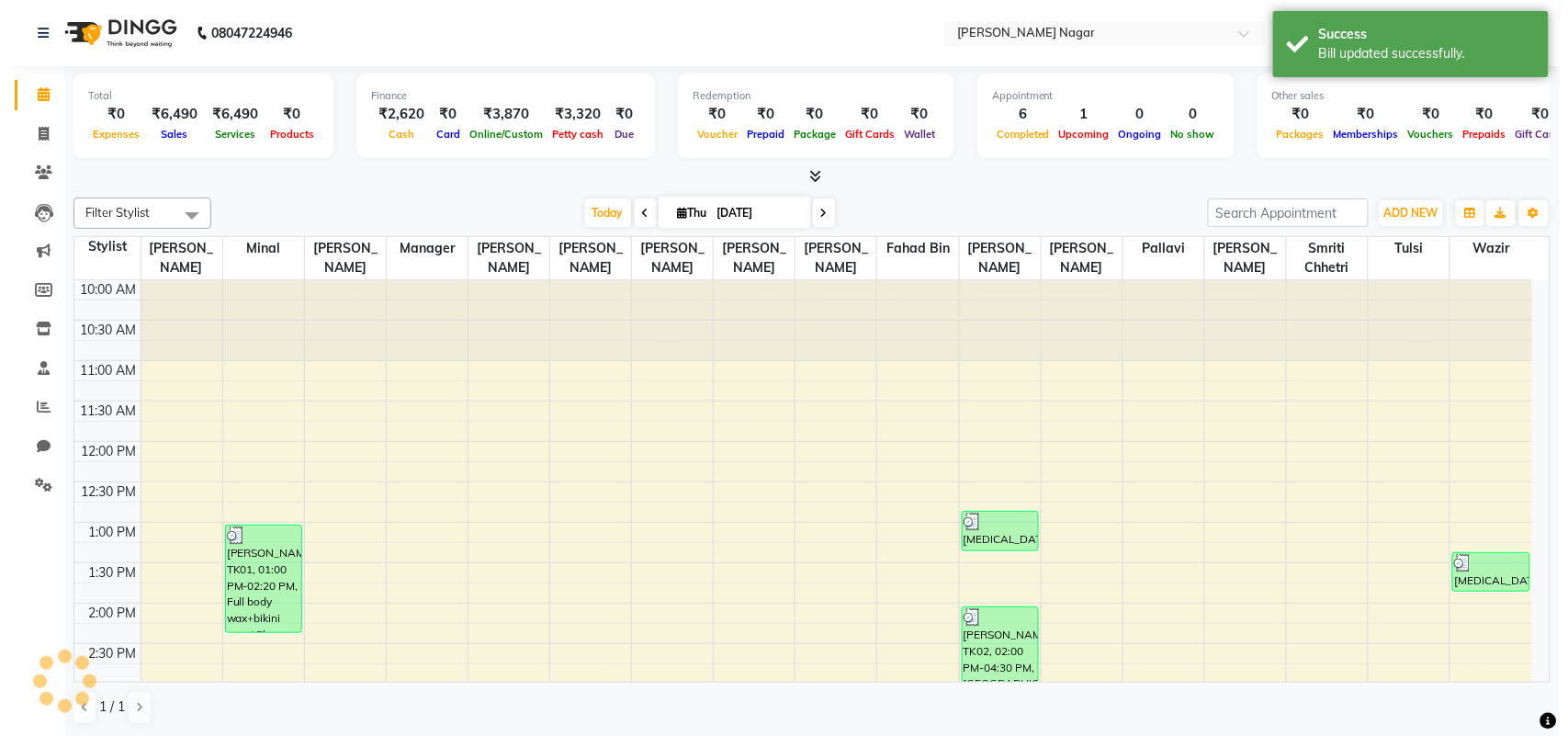
scroll to position [409, 0]
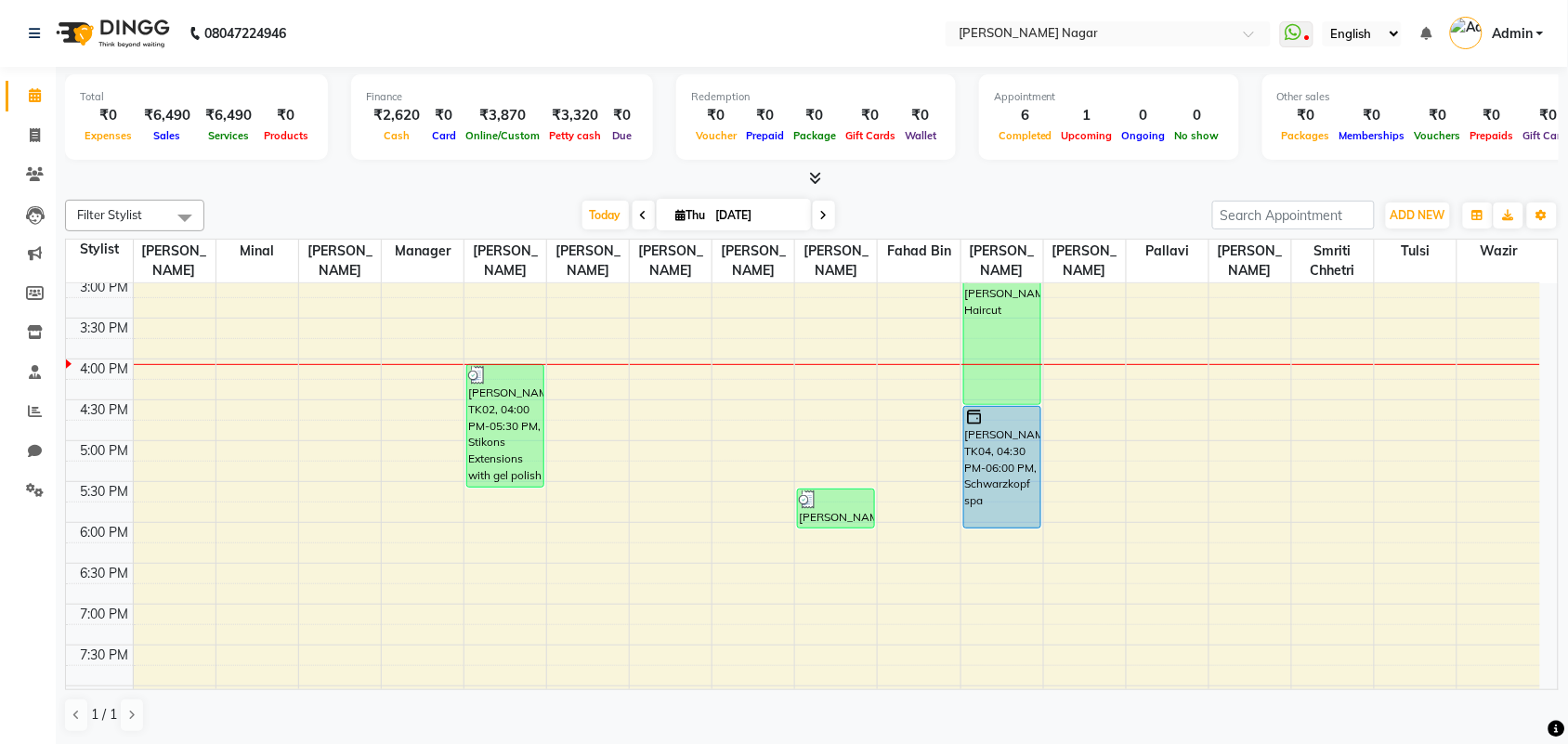
click at [1528, 35] on span "Admin" at bounding box center [1512, 34] width 41 height 19
click at [1477, 140] on link "Sign out" at bounding box center [1448, 133] width 170 height 29
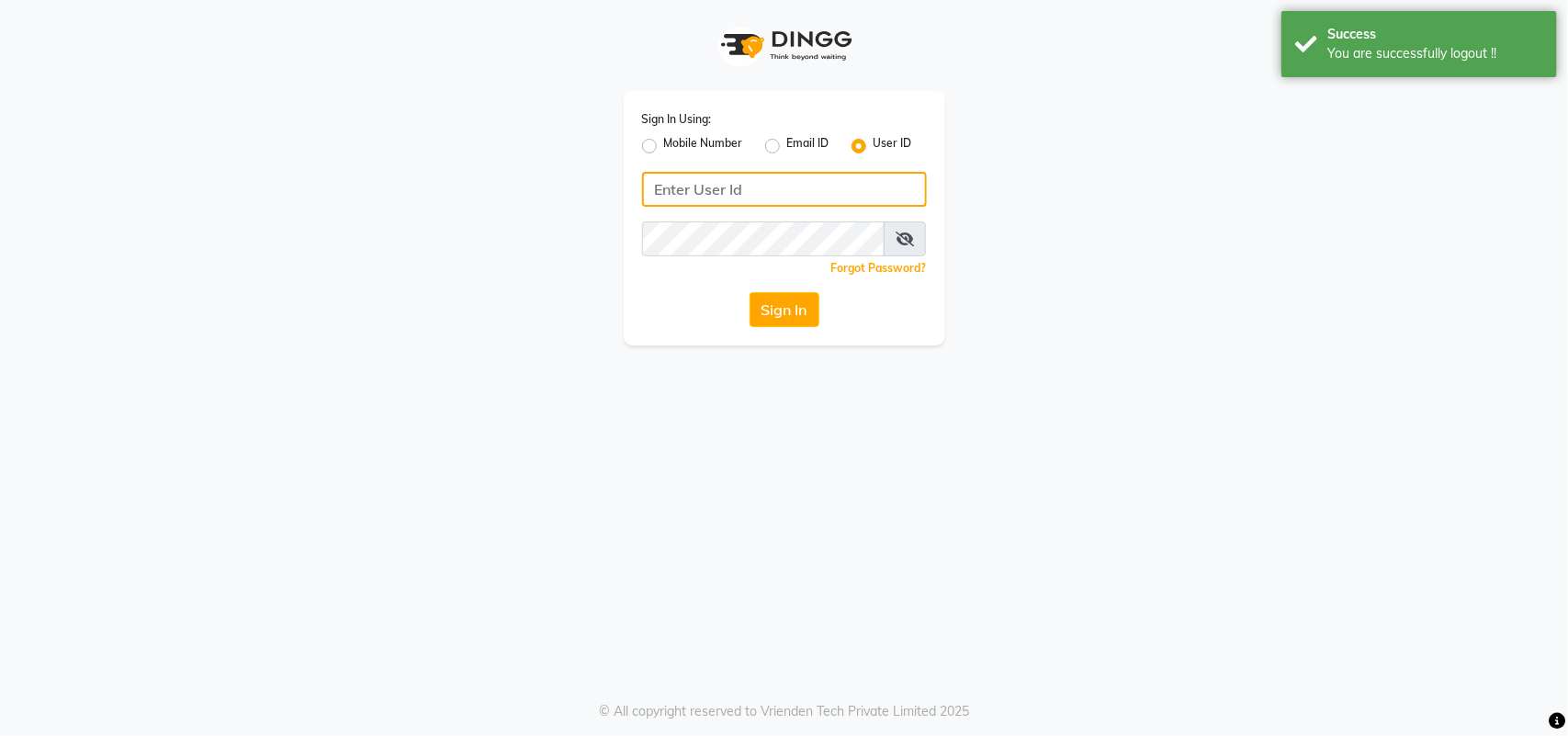
type input "8928837509"
click at [685, 187] on input "8928837509" at bounding box center [785, 189] width 285 height 35
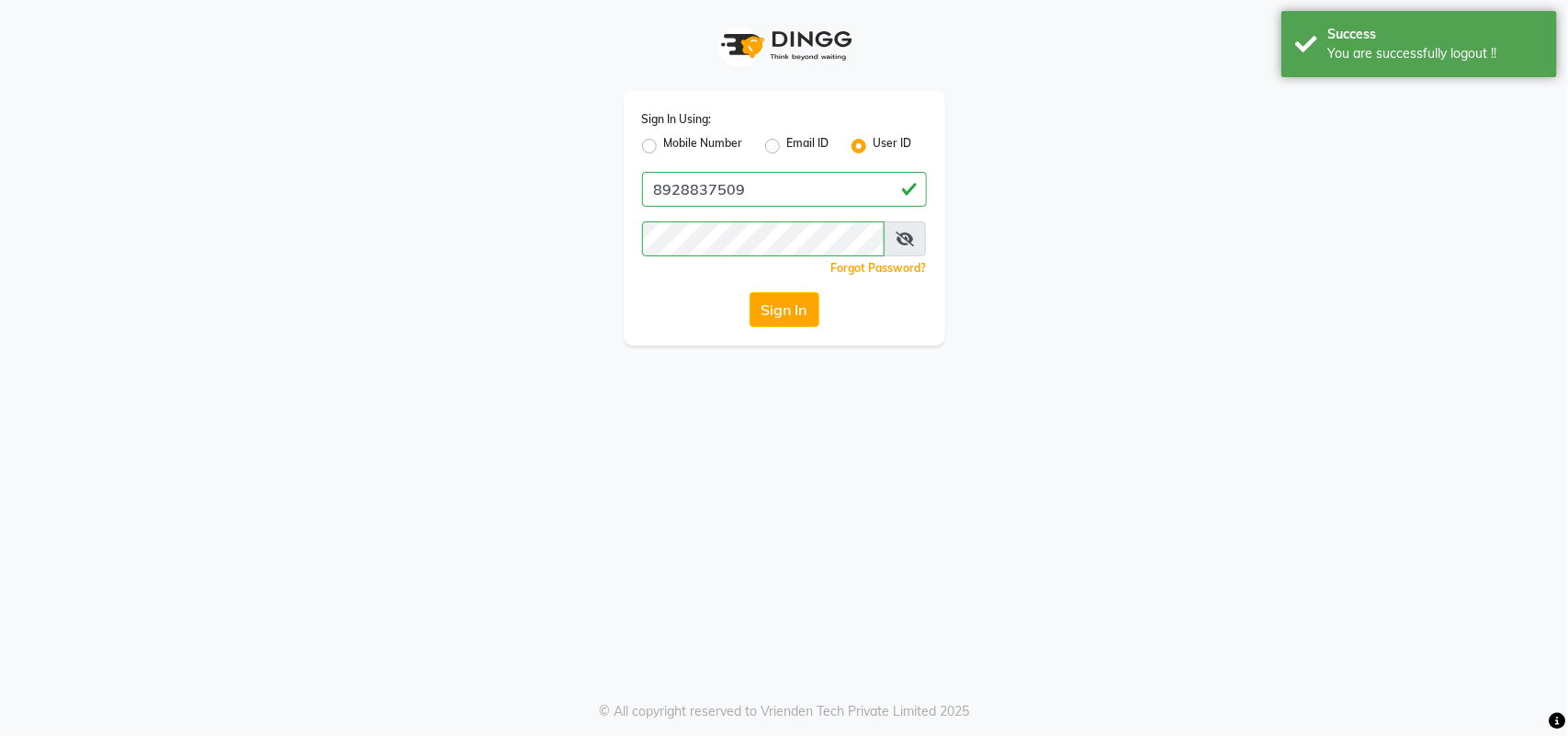
click at [665, 144] on label "Mobile Number" at bounding box center [704, 145] width 79 height 22
click at [665, 144] on input "Mobile Number" at bounding box center [670, 141] width 12 height 12
radio input "true"
radio input "false"
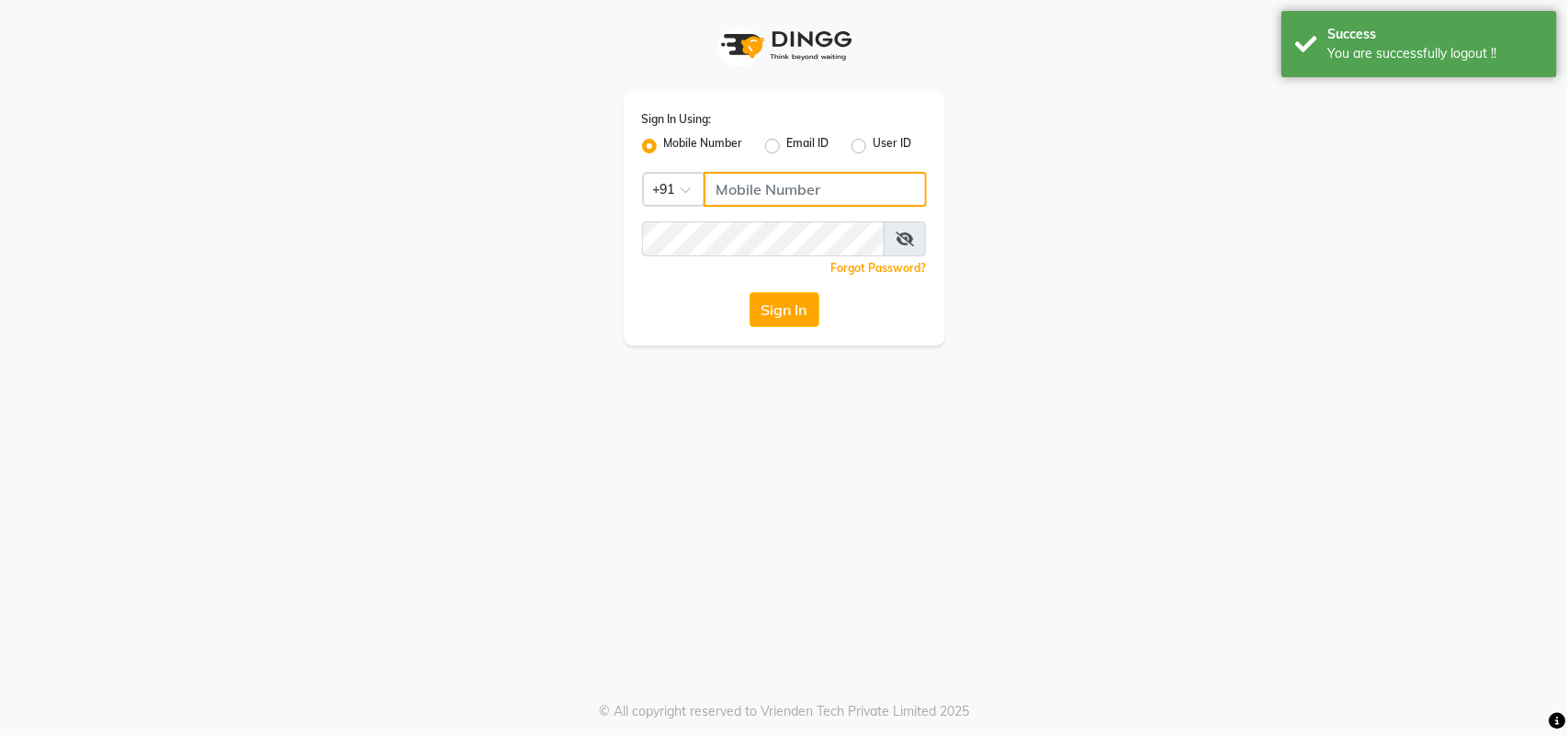
click at [782, 194] on input "Username" at bounding box center [816, 189] width 223 height 35
type input "8928837509"
click at [804, 309] on button "Sign In" at bounding box center [784, 309] width 69 height 35
